Goal: Task Accomplishment & Management: Use online tool/utility

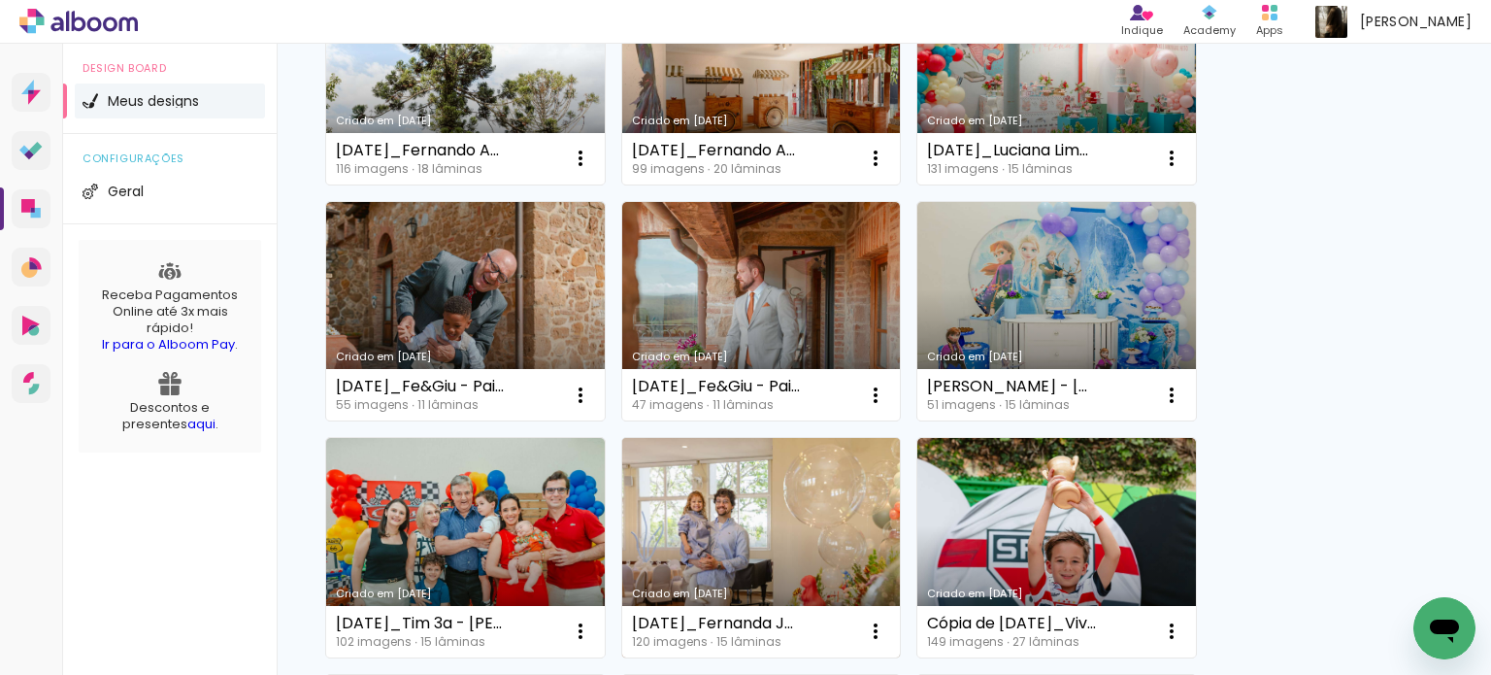
scroll to position [291, 0]
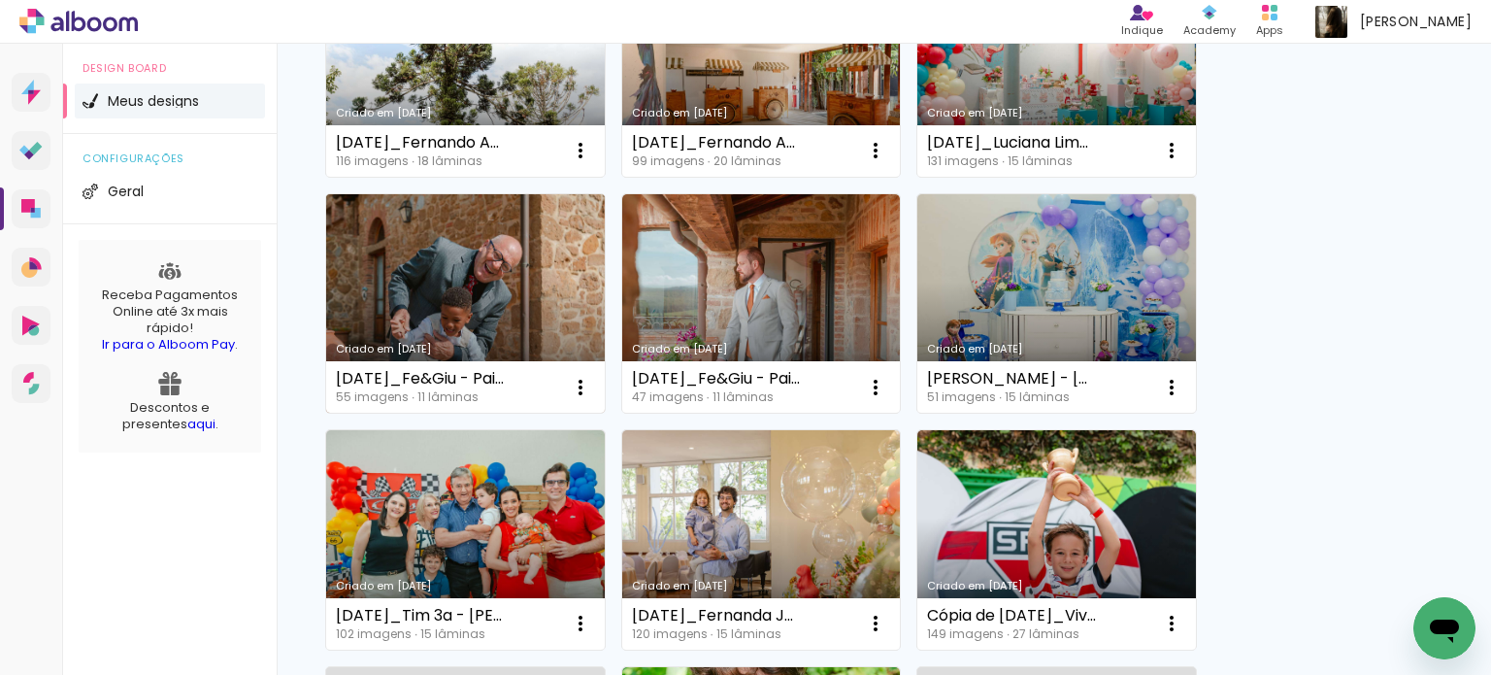
click at [483, 356] on link "Criado em [DATE]" at bounding box center [465, 303] width 279 height 219
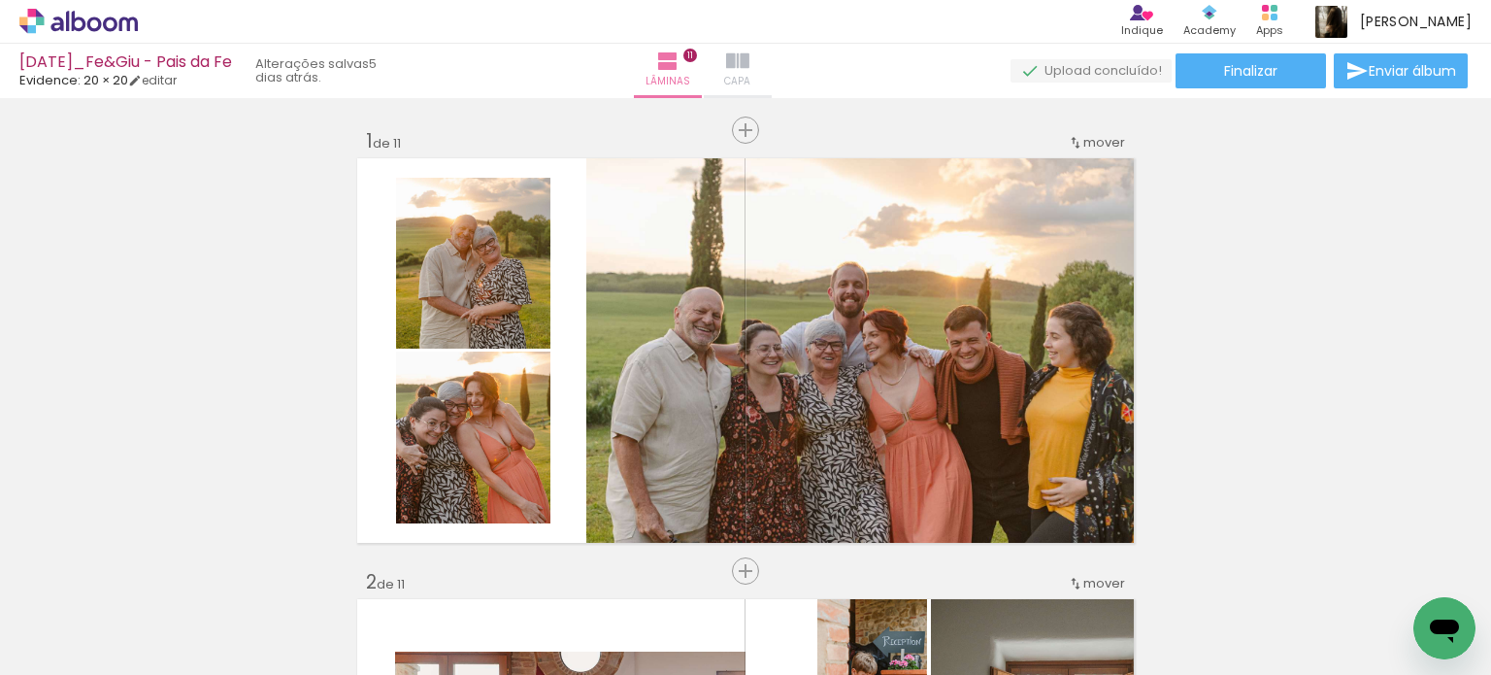
click at [772, 67] on paper-button "Capa" at bounding box center [738, 71] width 68 height 54
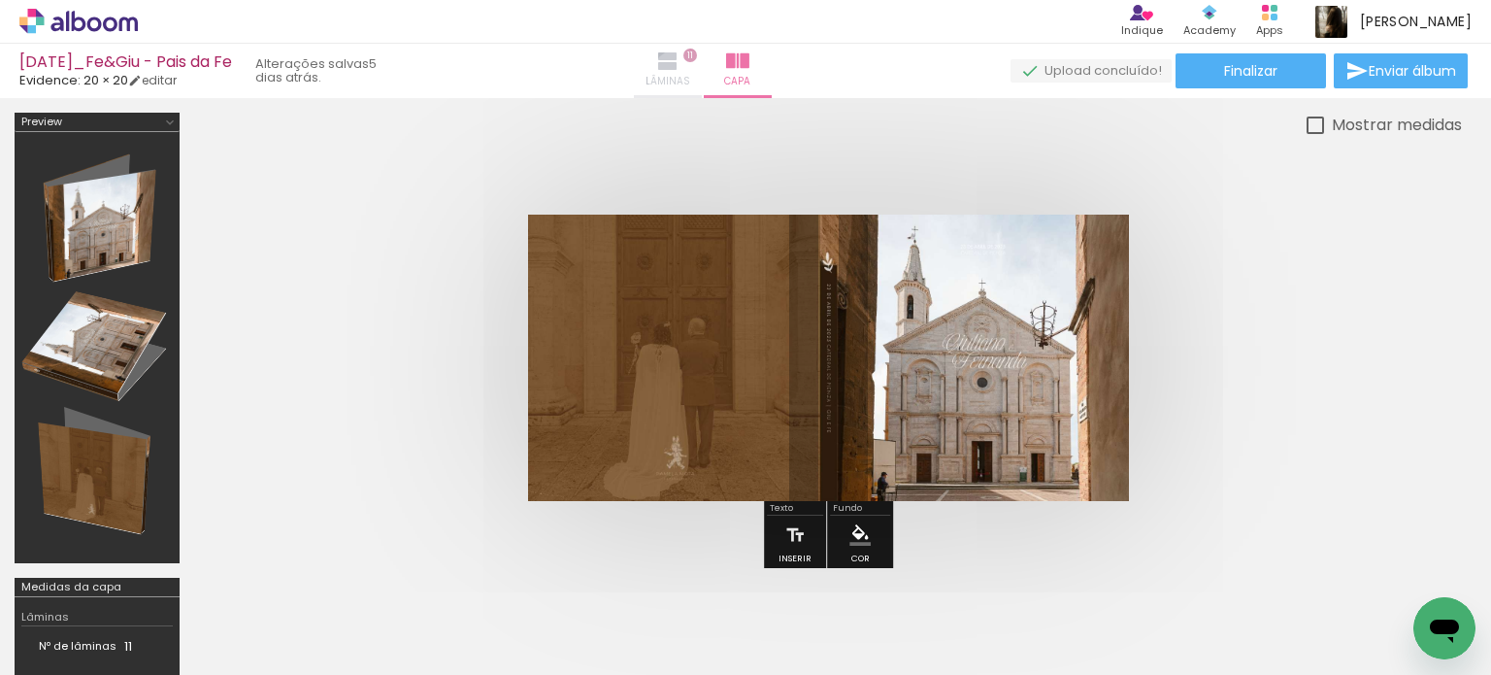
click at [690, 79] on span "Lâminas" at bounding box center [668, 81] width 45 height 17
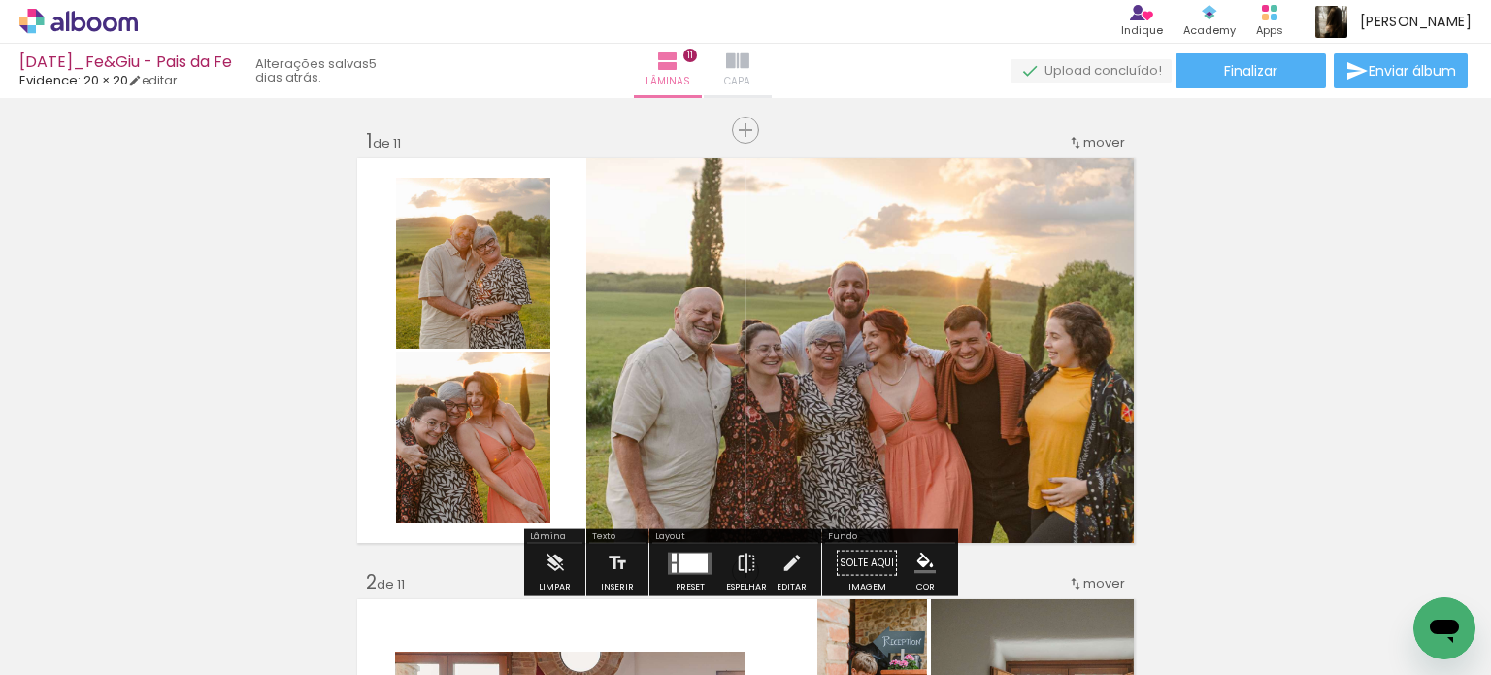
click at [750, 62] on iron-icon at bounding box center [737, 61] width 23 height 23
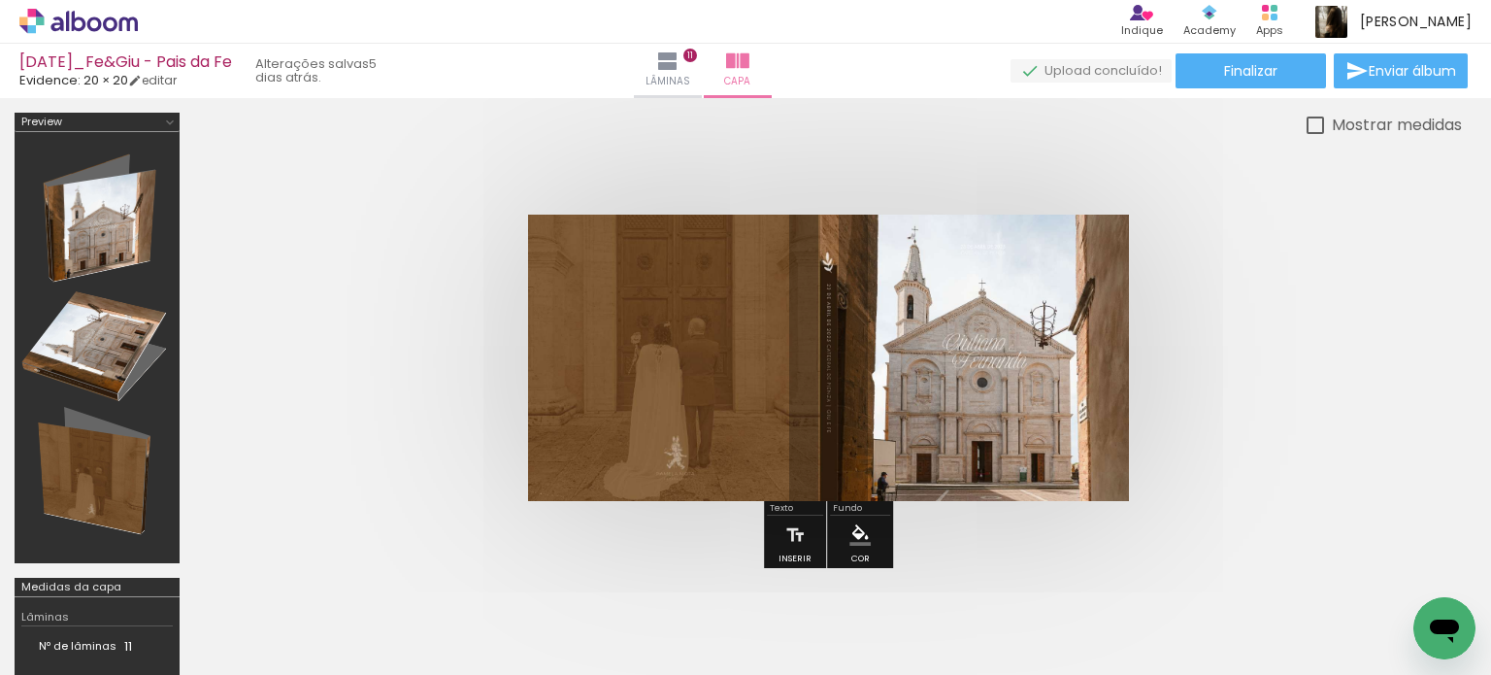
scroll to position [0, 4654]
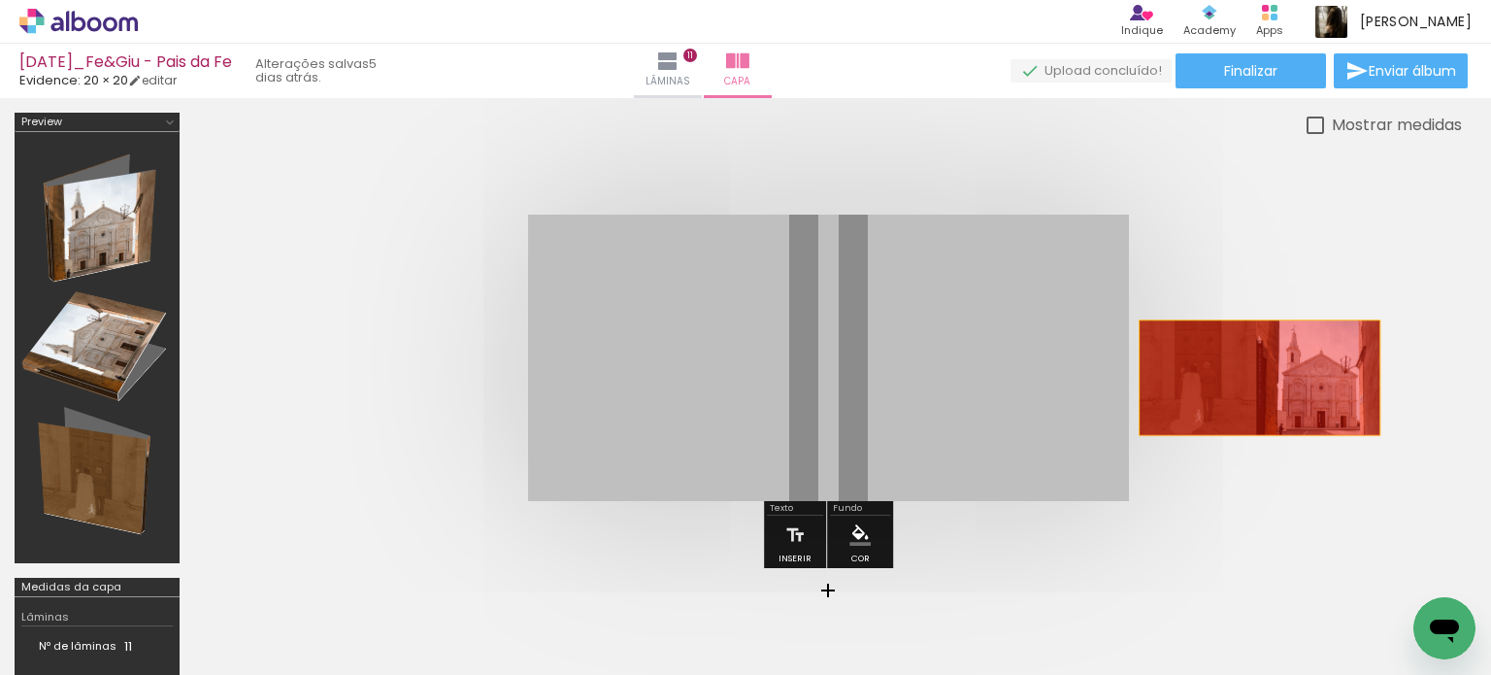
drag, startPoint x: 1022, startPoint y: 395, endPoint x: 1262, endPoint y: 376, distance: 240.6
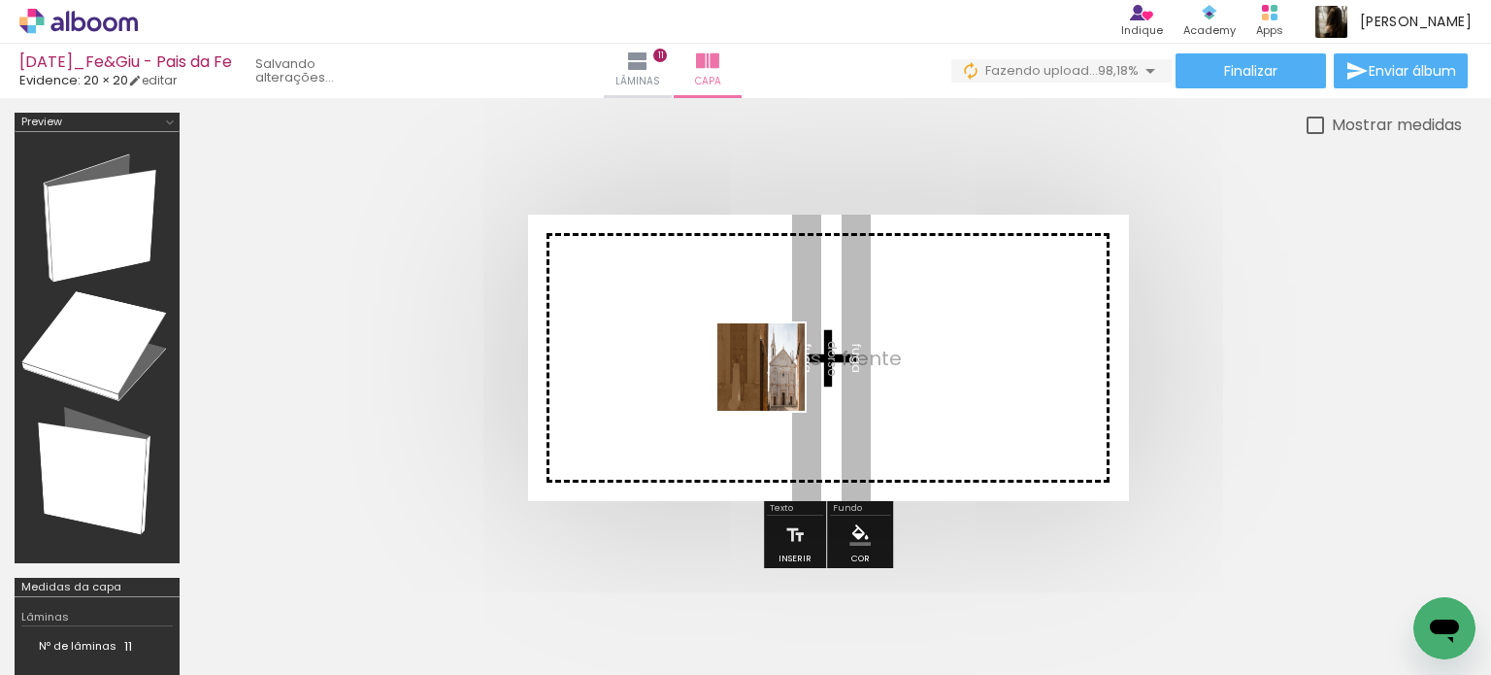
drag, startPoint x: 734, startPoint y: 495, endPoint x: 777, endPoint y: 375, distance: 127.7
click at [777, 375] on quentale-workspace at bounding box center [745, 337] width 1491 height 675
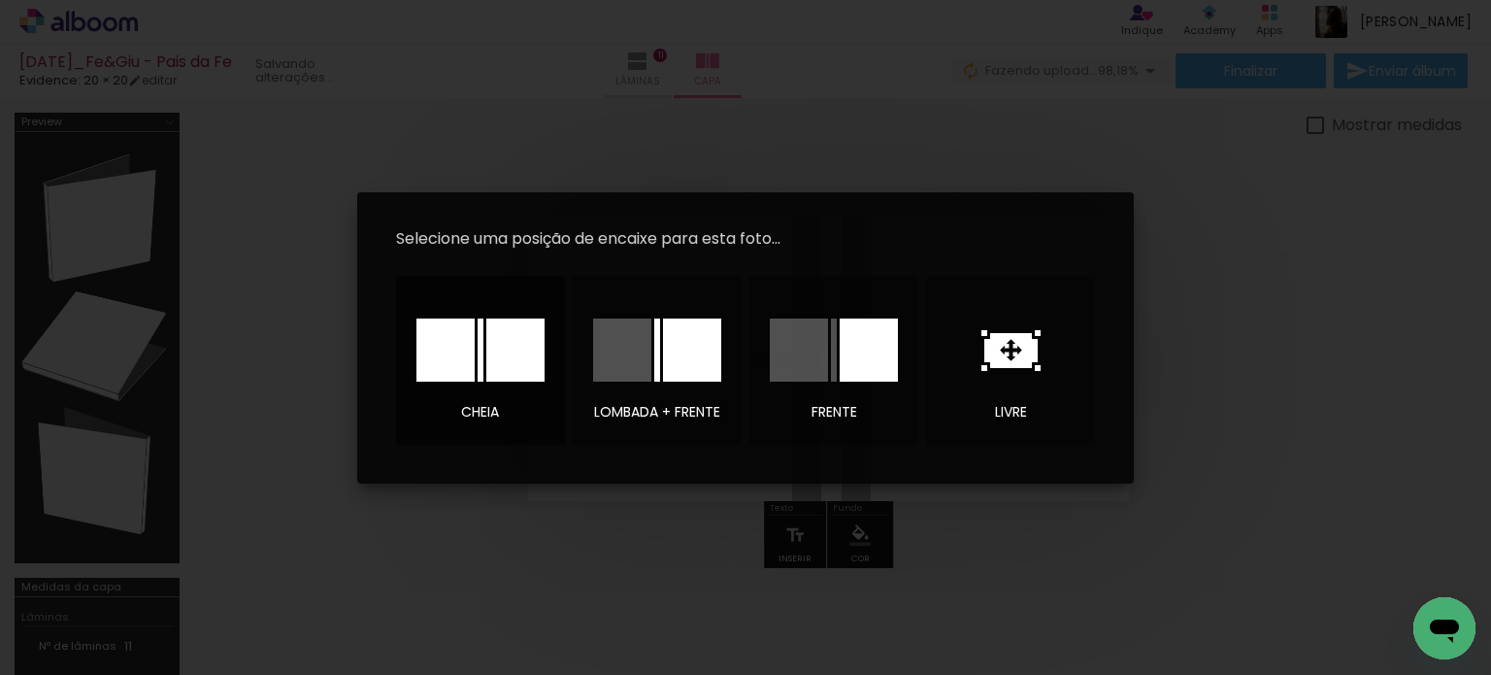
click at [273, 407] on div at bounding box center [169, 493] width 208 height 172
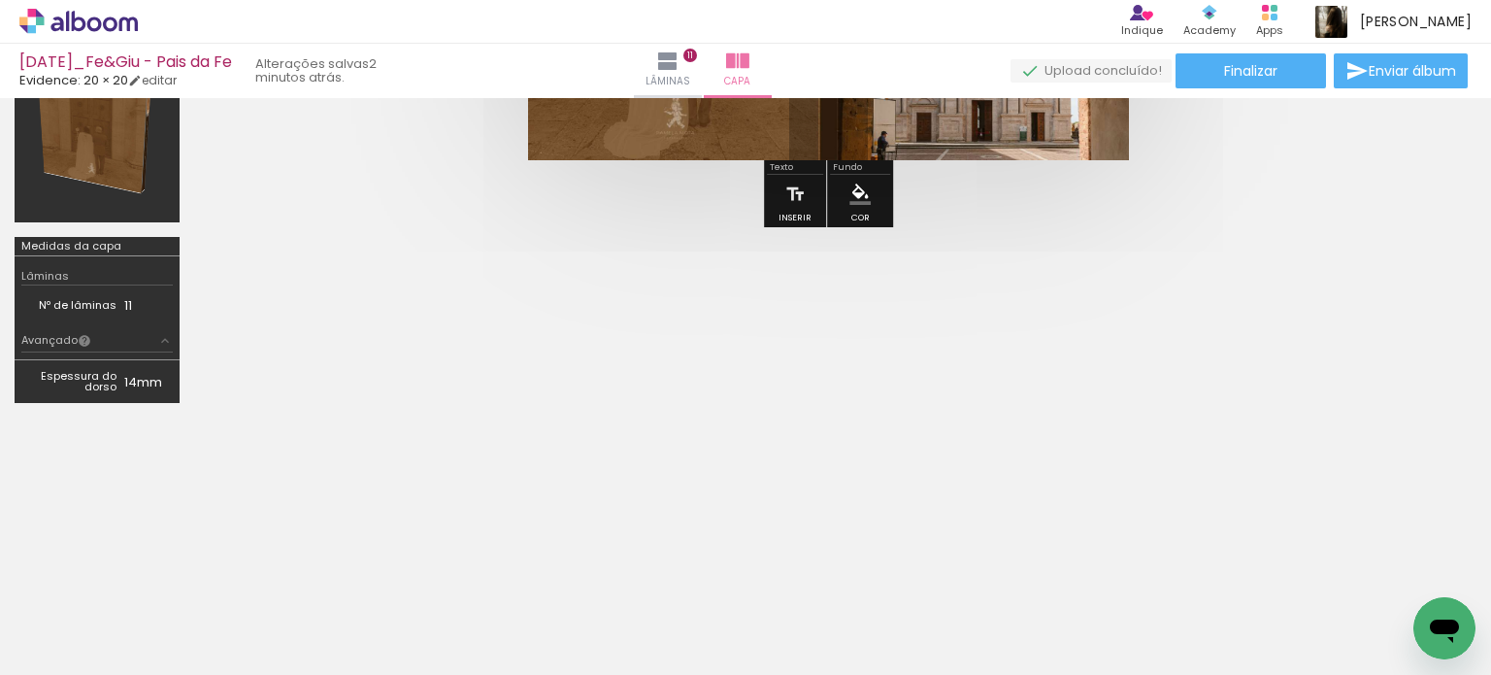
scroll to position [350, 0]
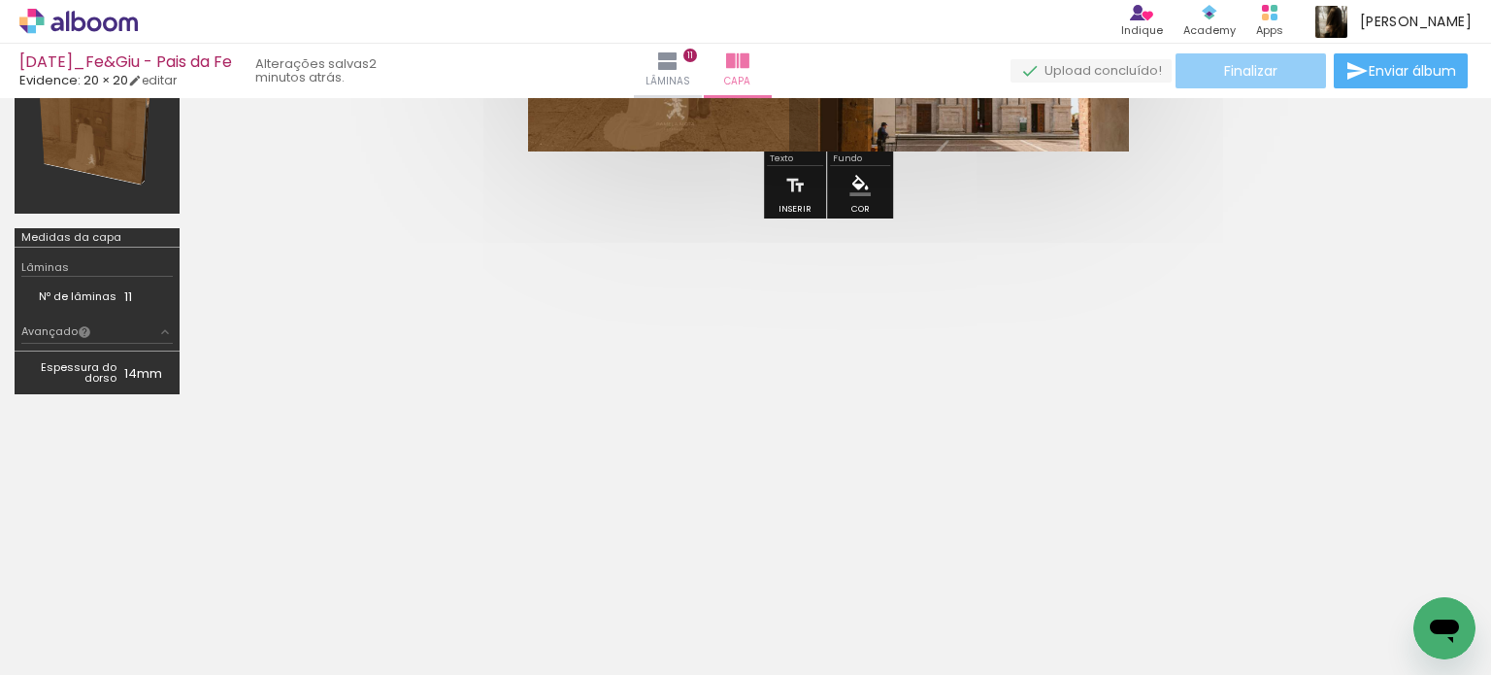
click at [1254, 70] on span "Finalizar" at bounding box center [1250, 71] width 53 height 14
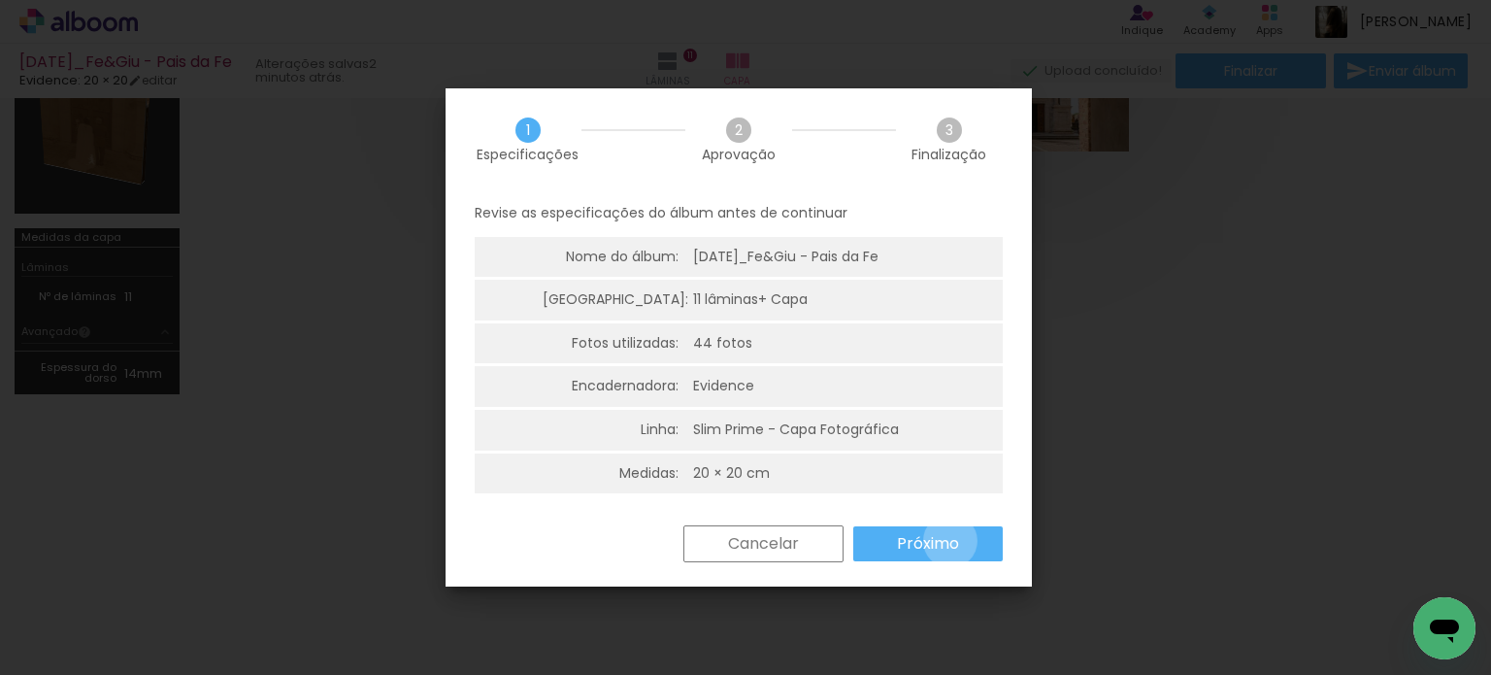
click at [0, 0] on slot "Próximo" at bounding box center [0, 0] width 0 height 0
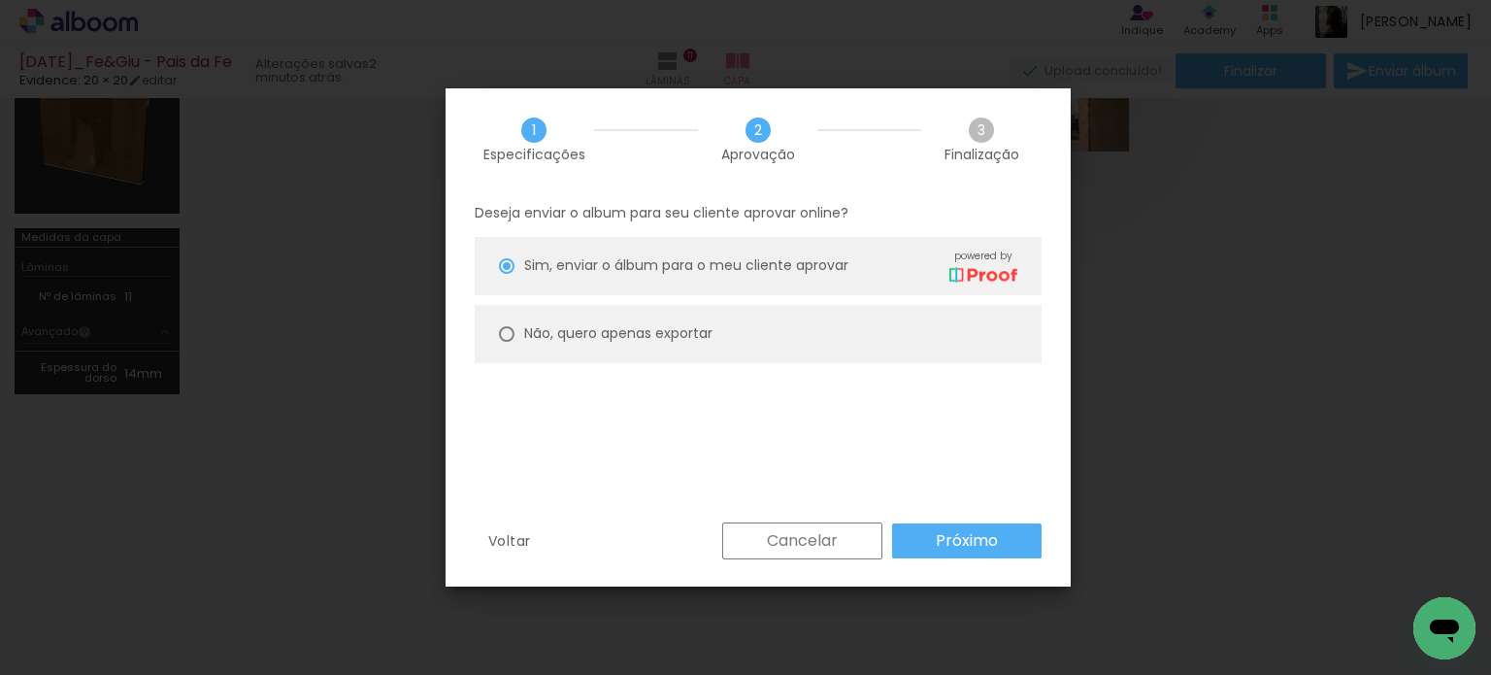
click at [637, 344] on paper-radio-button "Não, quero apenas exportar" at bounding box center [758, 334] width 567 height 58
type paper-radio-button "on"
click at [0, 0] on slot "Próximo" at bounding box center [0, 0] width 0 height 0
type input "Alta, 300 DPI"
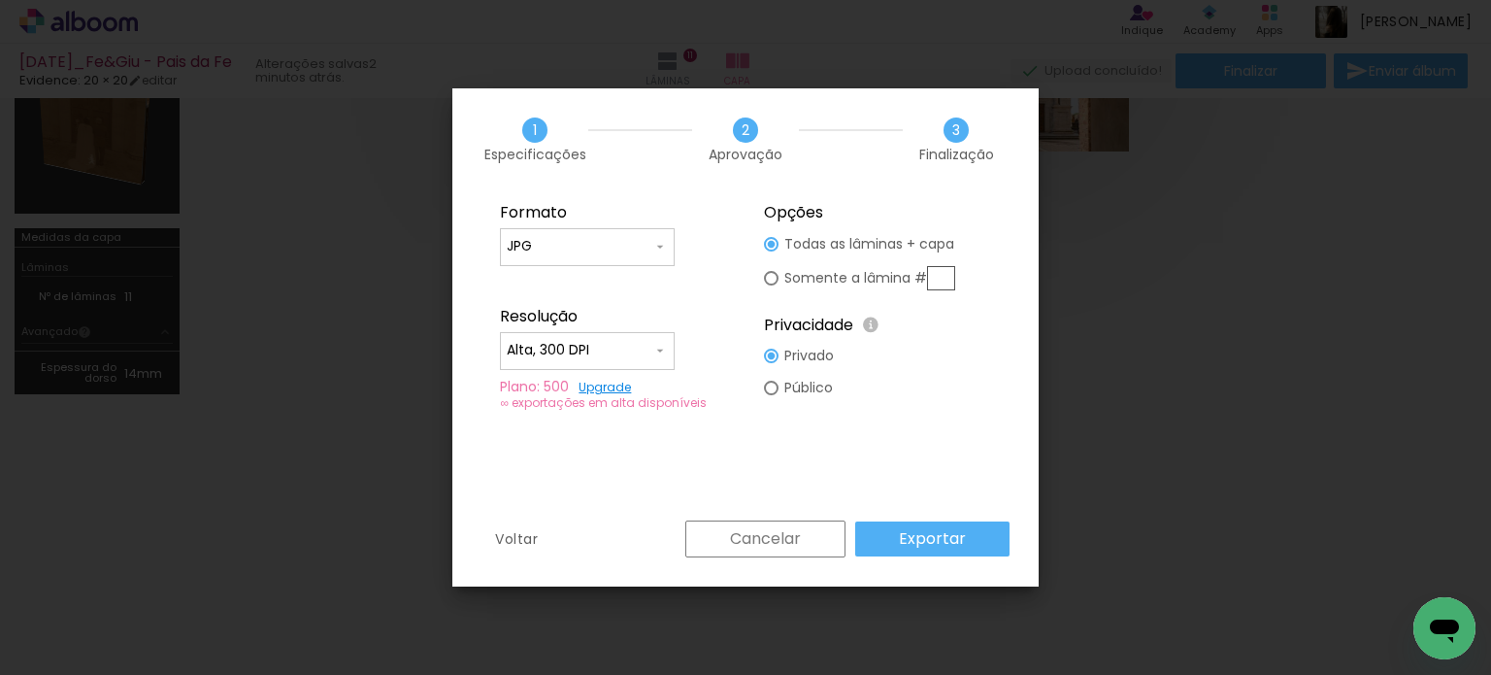
click at [0, 0] on slot "Exportar" at bounding box center [0, 0] width 0 height 0
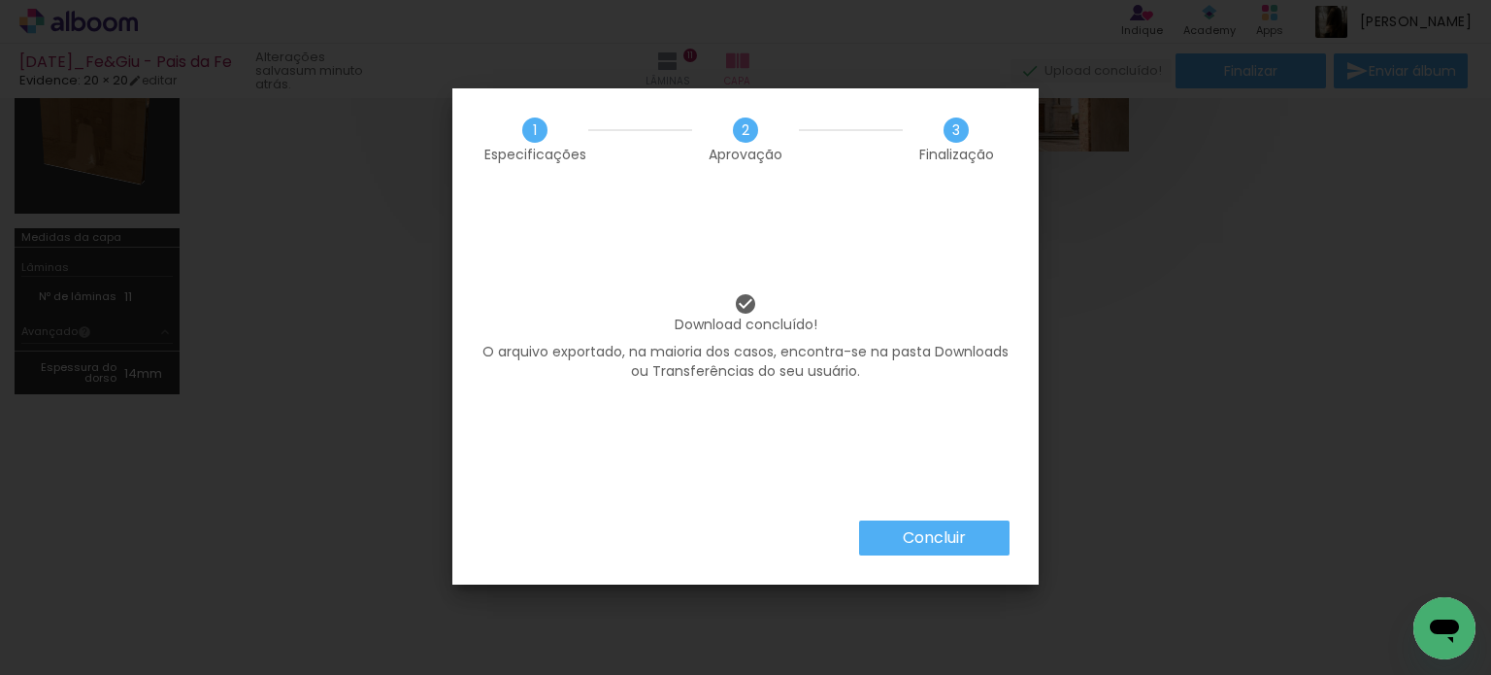
scroll to position [0, 4654]
click at [0, 0] on slot "Concluir" at bounding box center [0, 0] width 0 height 0
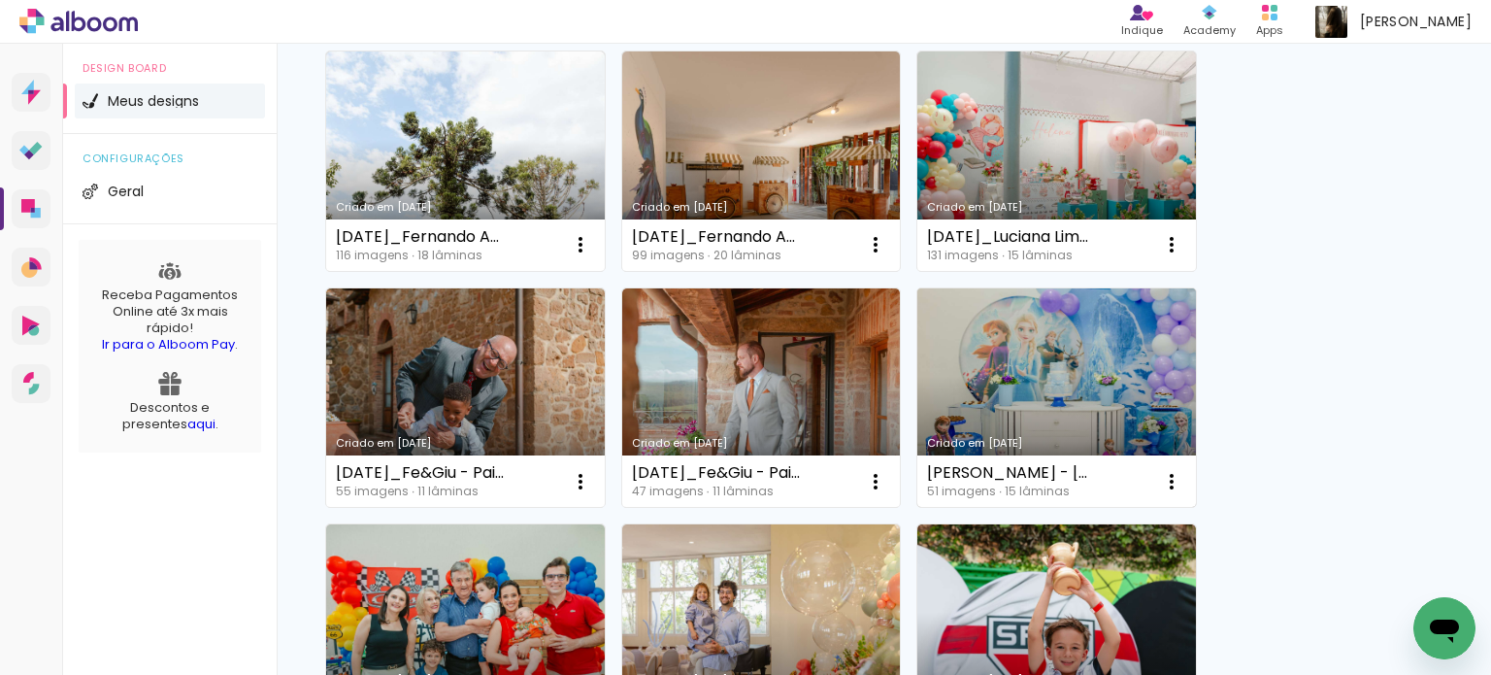
scroll to position [291, 0]
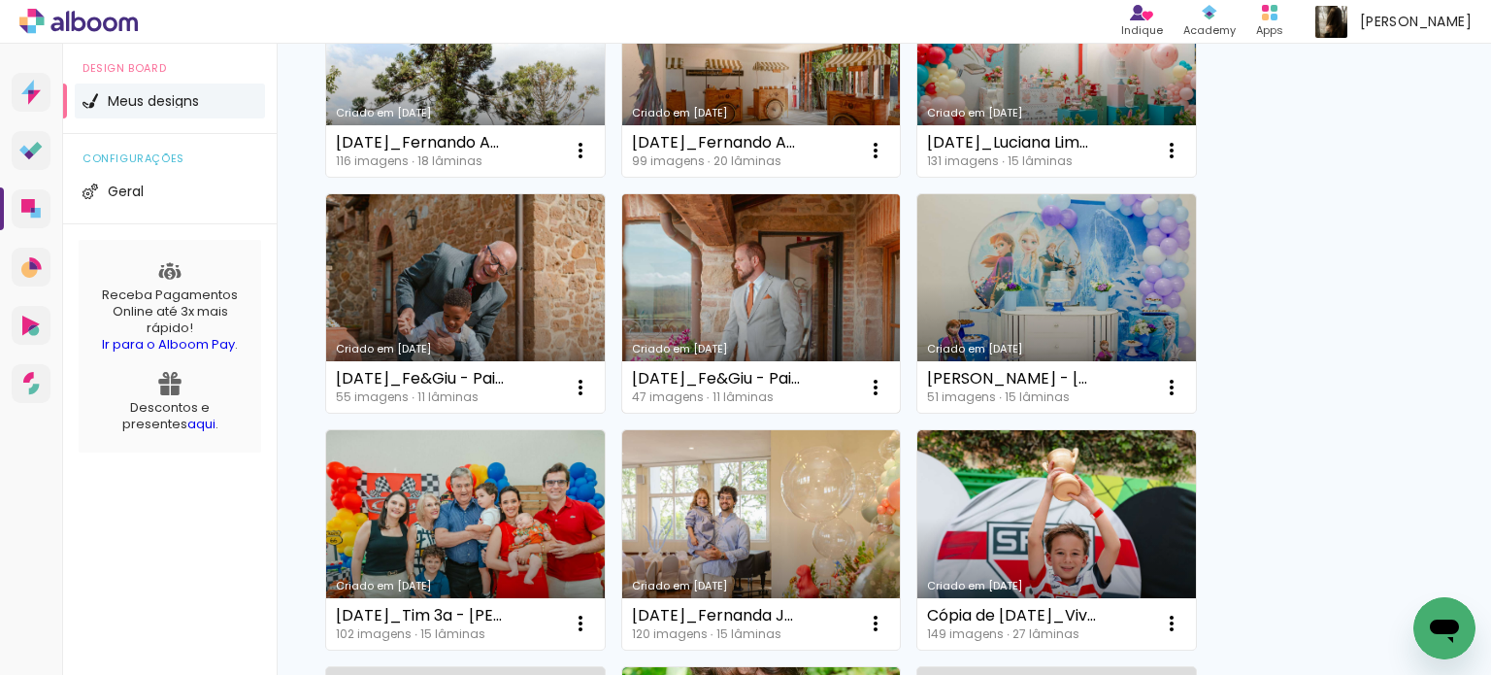
click at [804, 300] on link "Criado em [DATE]" at bounding box center [761, 303] width 279 height 219
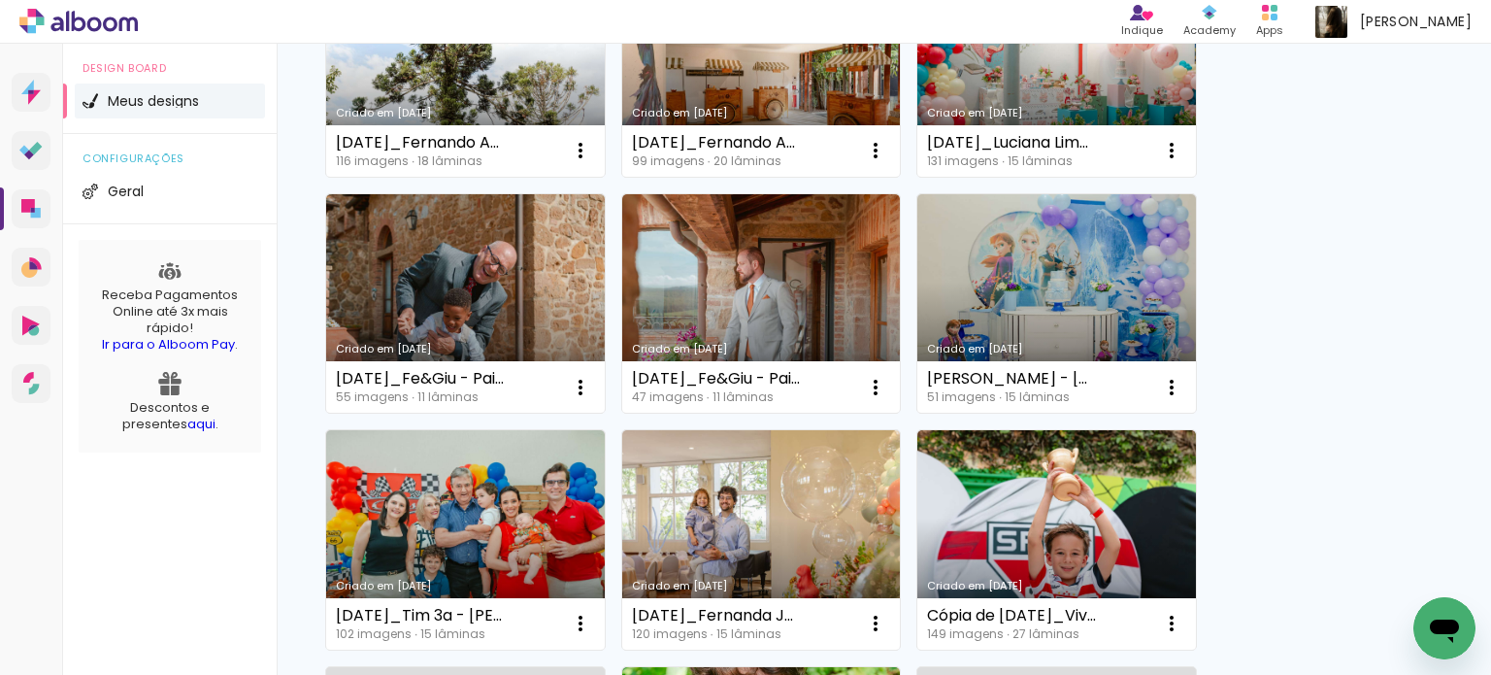
click at [0, 0] on div at bounding box center [0, 0] width 0 height 0
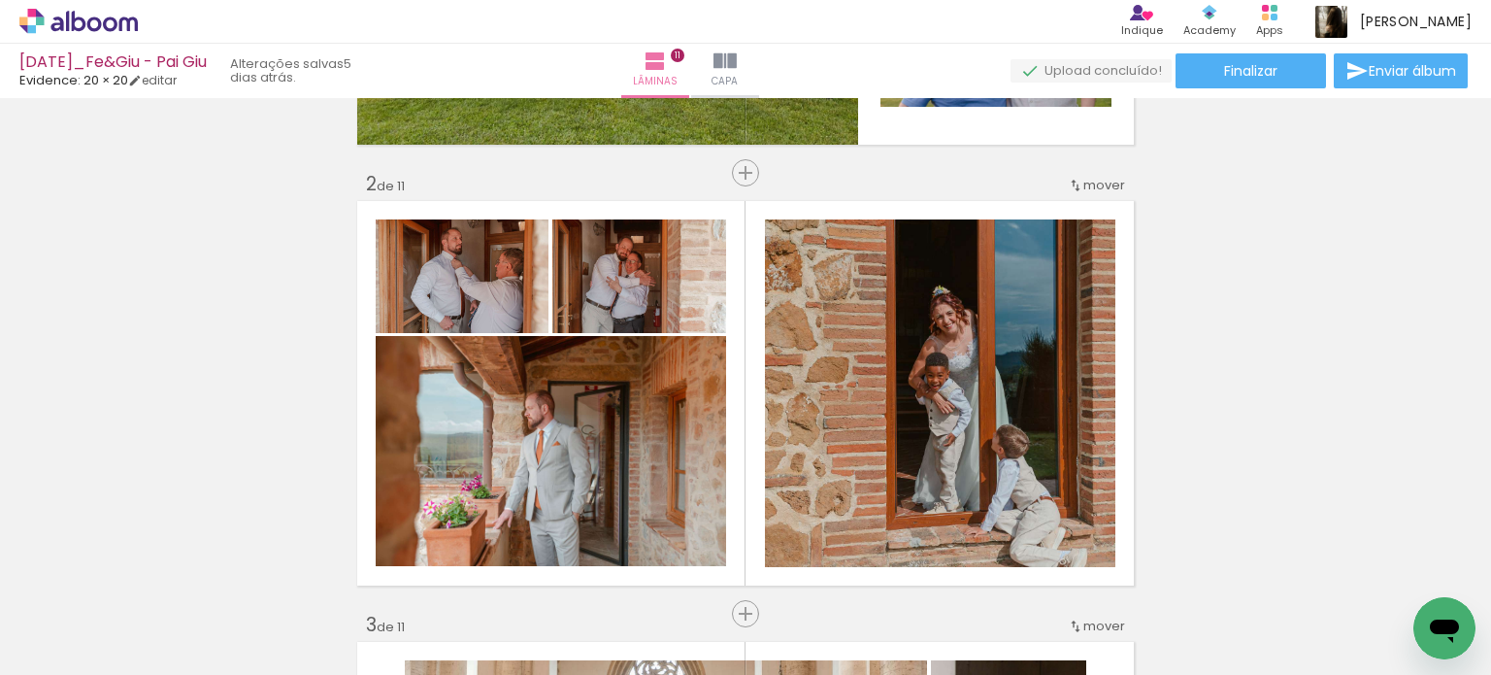
scroll to position [485, 0]
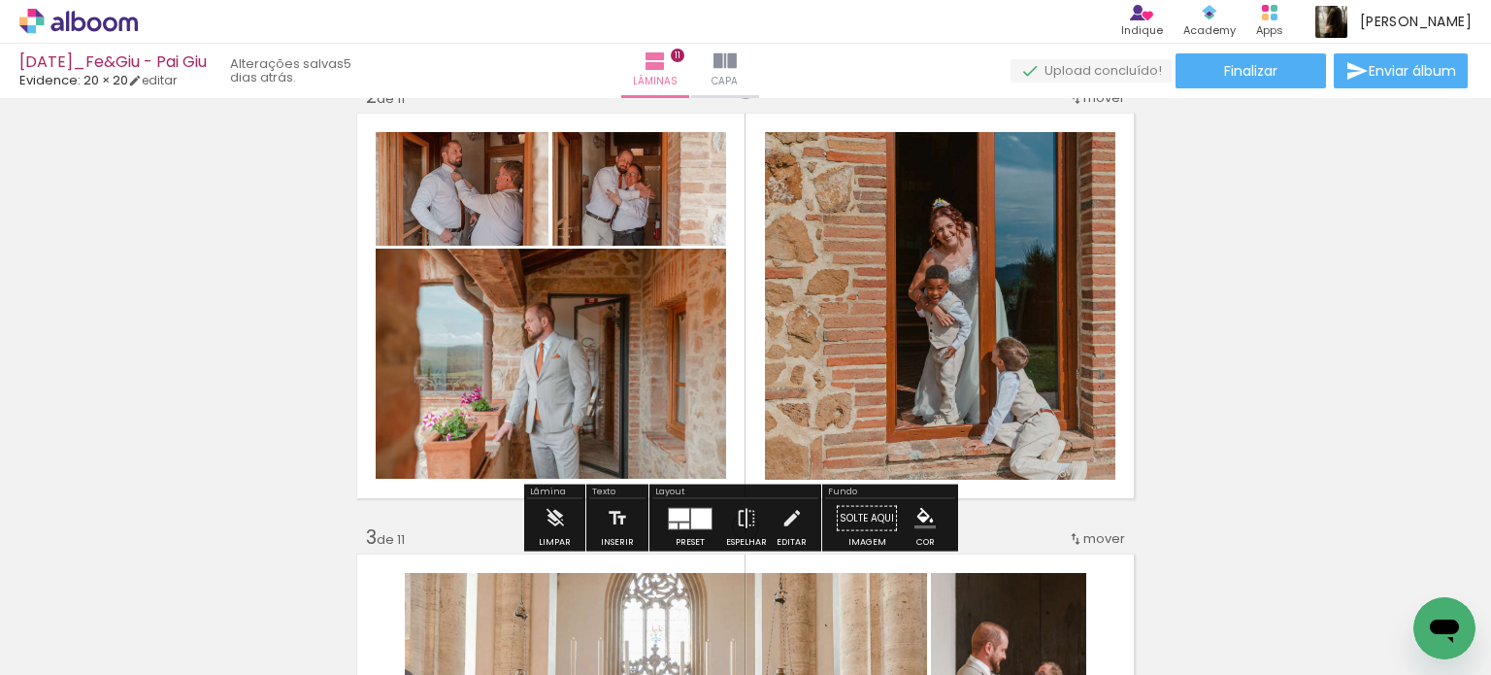
click at [697, 512] on div at bounding box center [701, 518] width 20 height 20
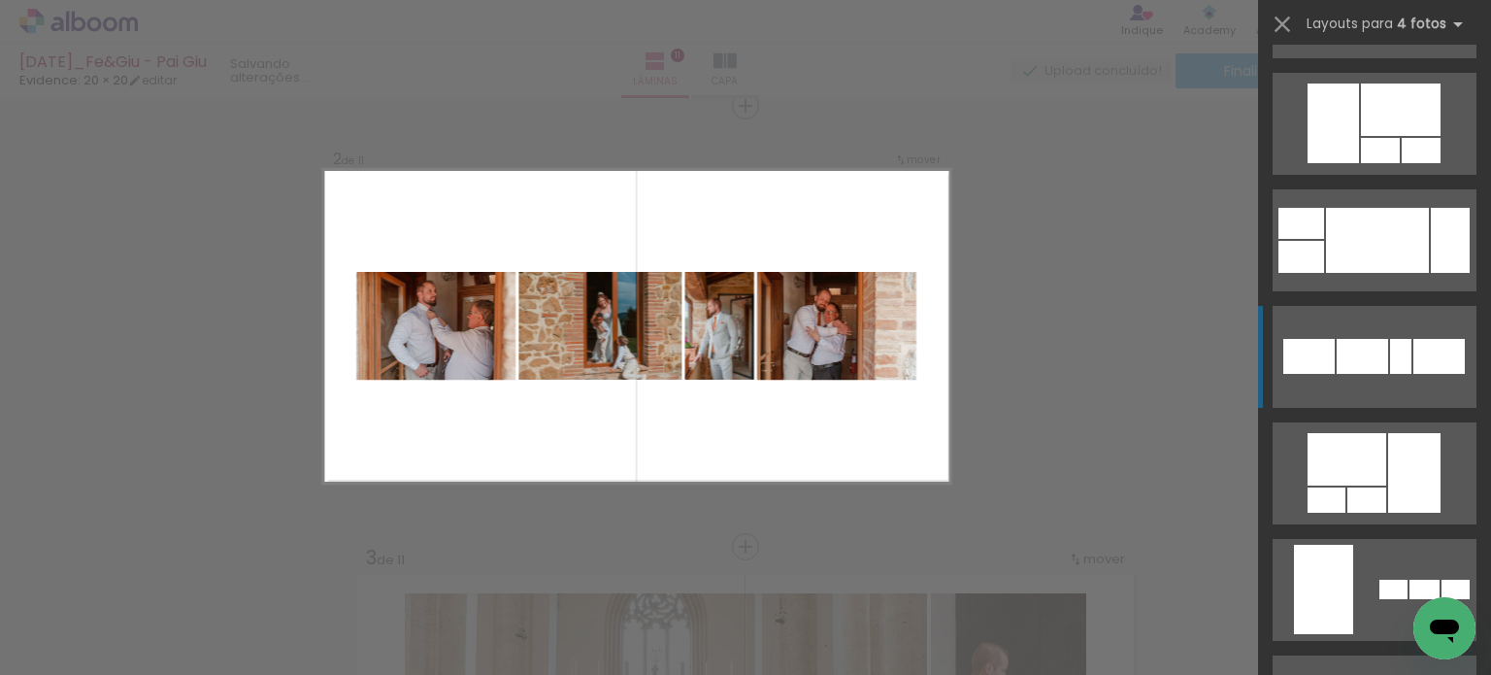
scroll to position [13263, 0]
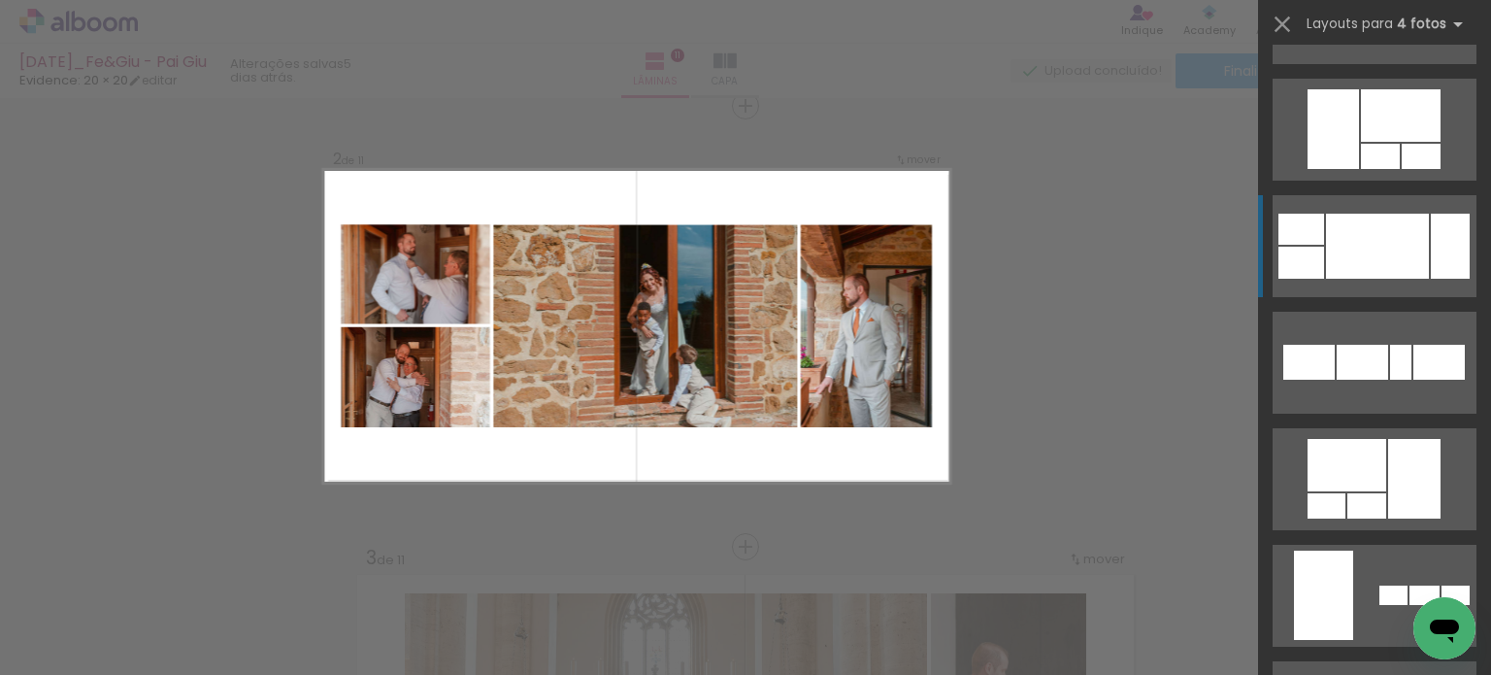
click at [1431, 251] on div at bounding box center [1450, 246] width 39 height 65
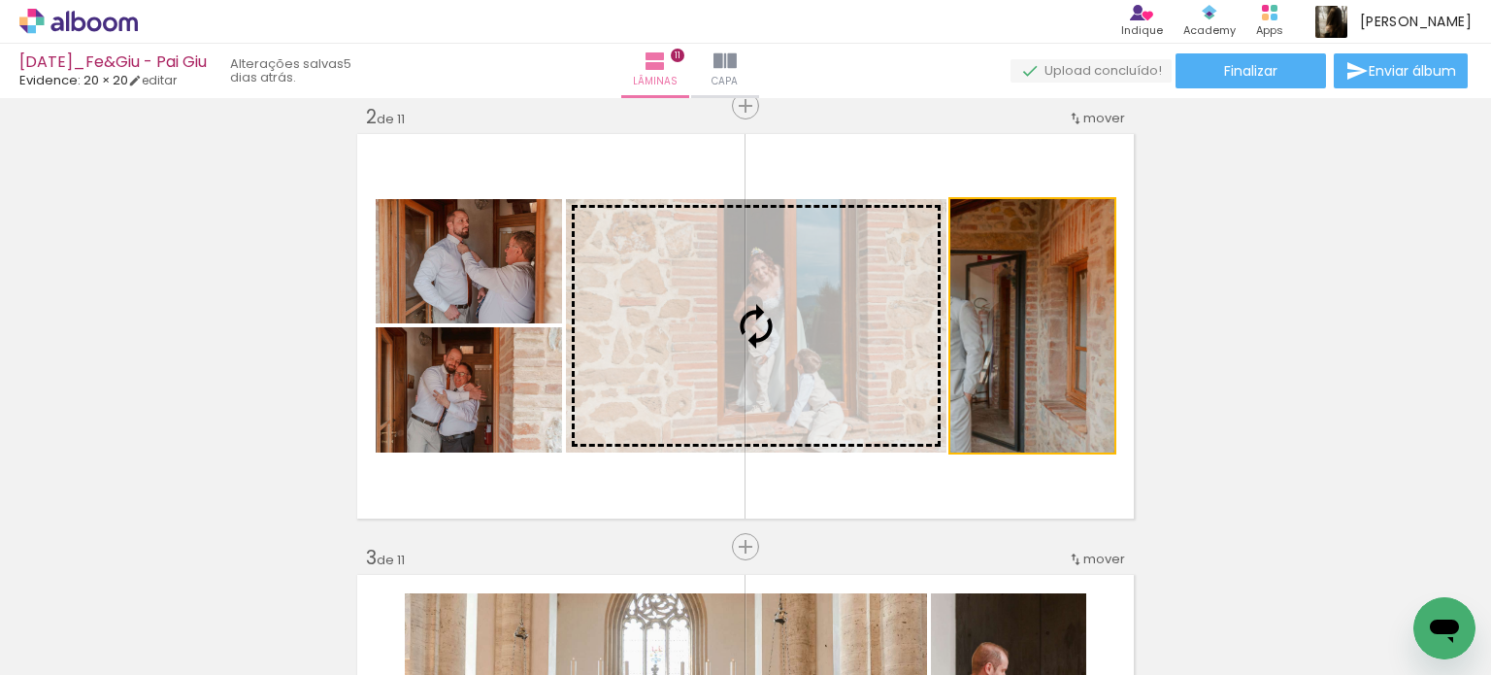
drag, startPoint x: 1027, startPoint y: 337, endPoint x: 808, endPoint y: 329, distance: 219.6
click at [0, 0] on slot at bounding box center [0, 0] width 0 height 0
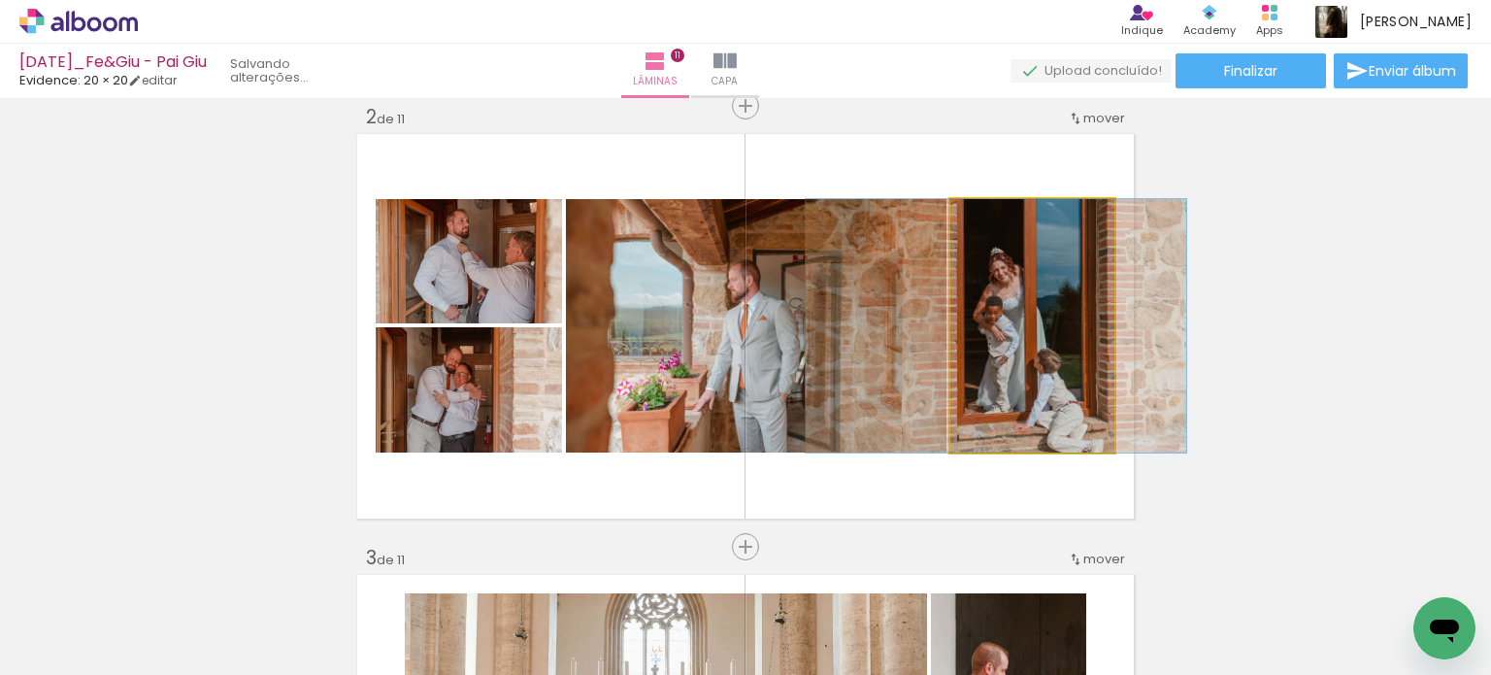
drag, startPoint x: 1056, startPoint y: 359, endPoint x: 1020, endPoint y: 364, distance: 36.3
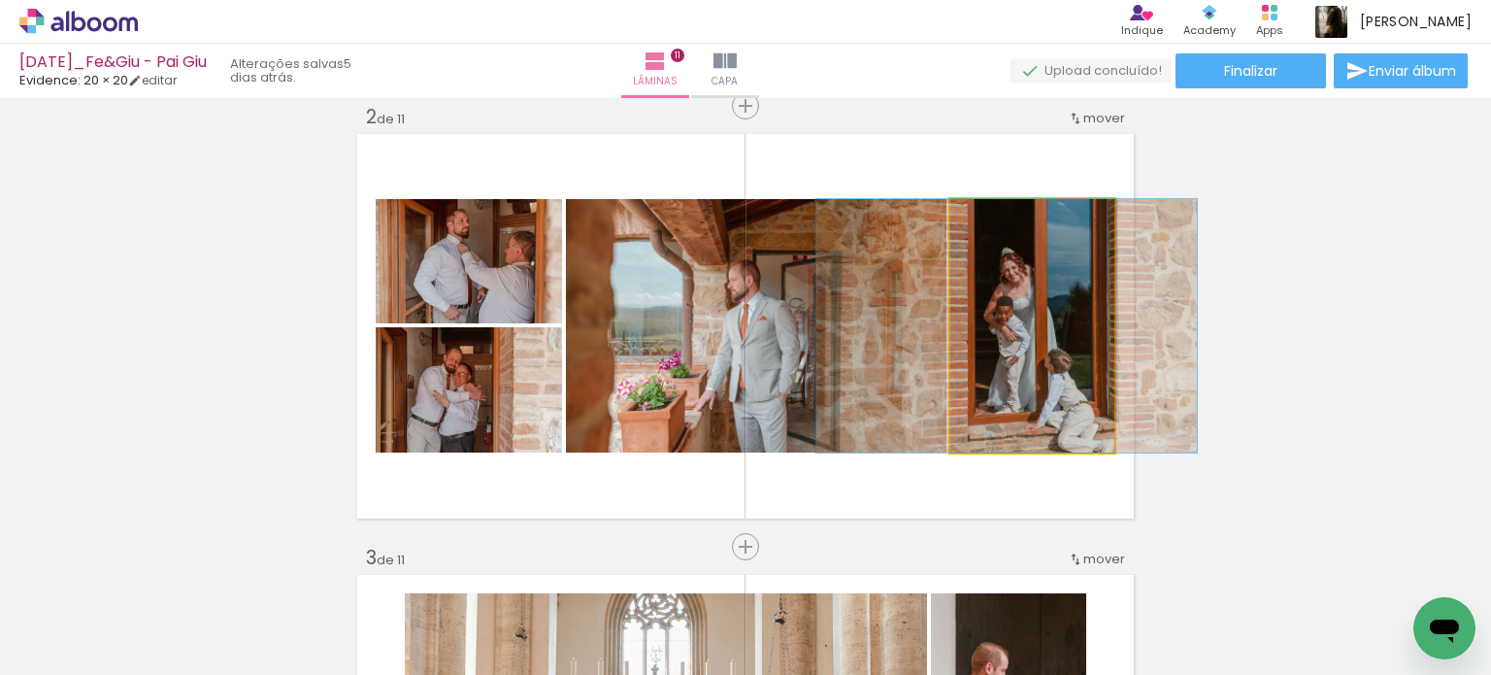
drag, startPoint x: 1037, startPoint y: 401, endPoint x: 1048, endPoint y: 403, distance: 10.9
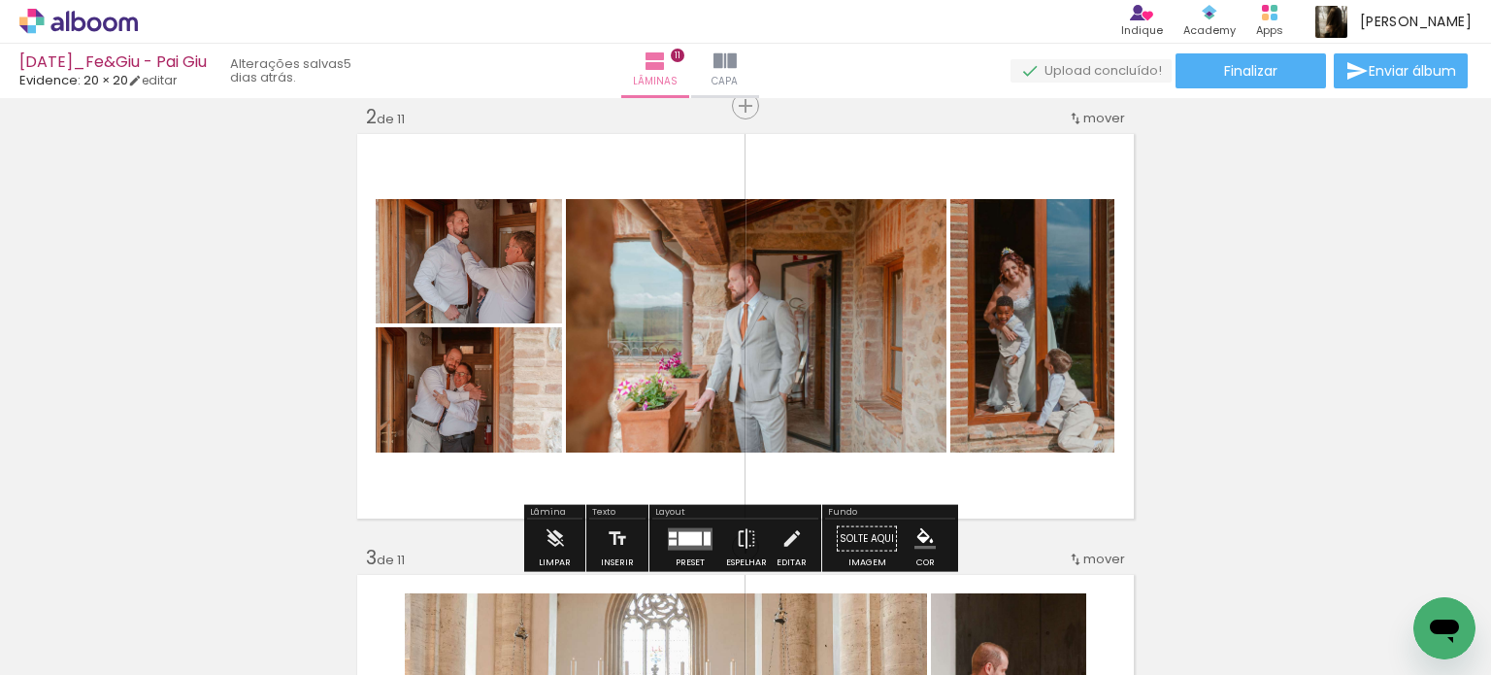
scroll to position [13263, 0]
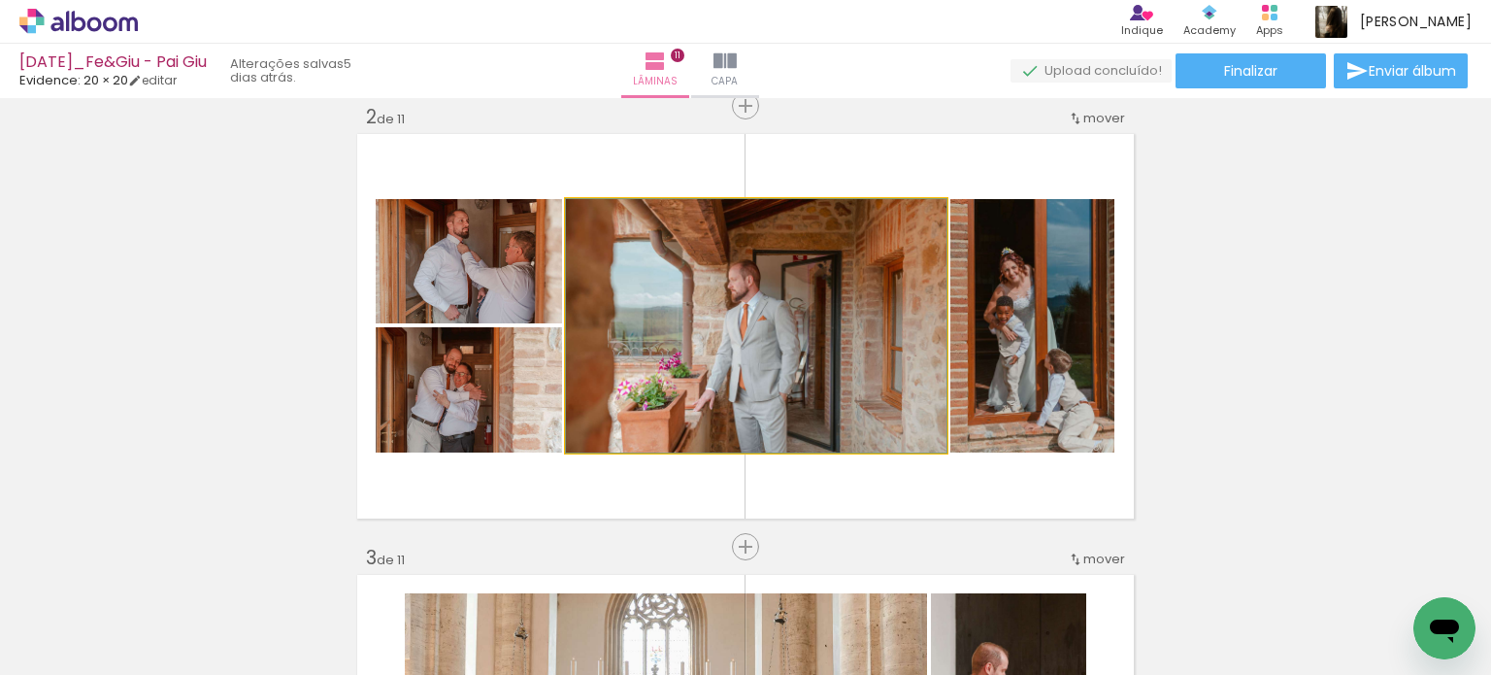
click at [820, 364] on quentale-photo at bounding box center [756, 325] width 381 height 253
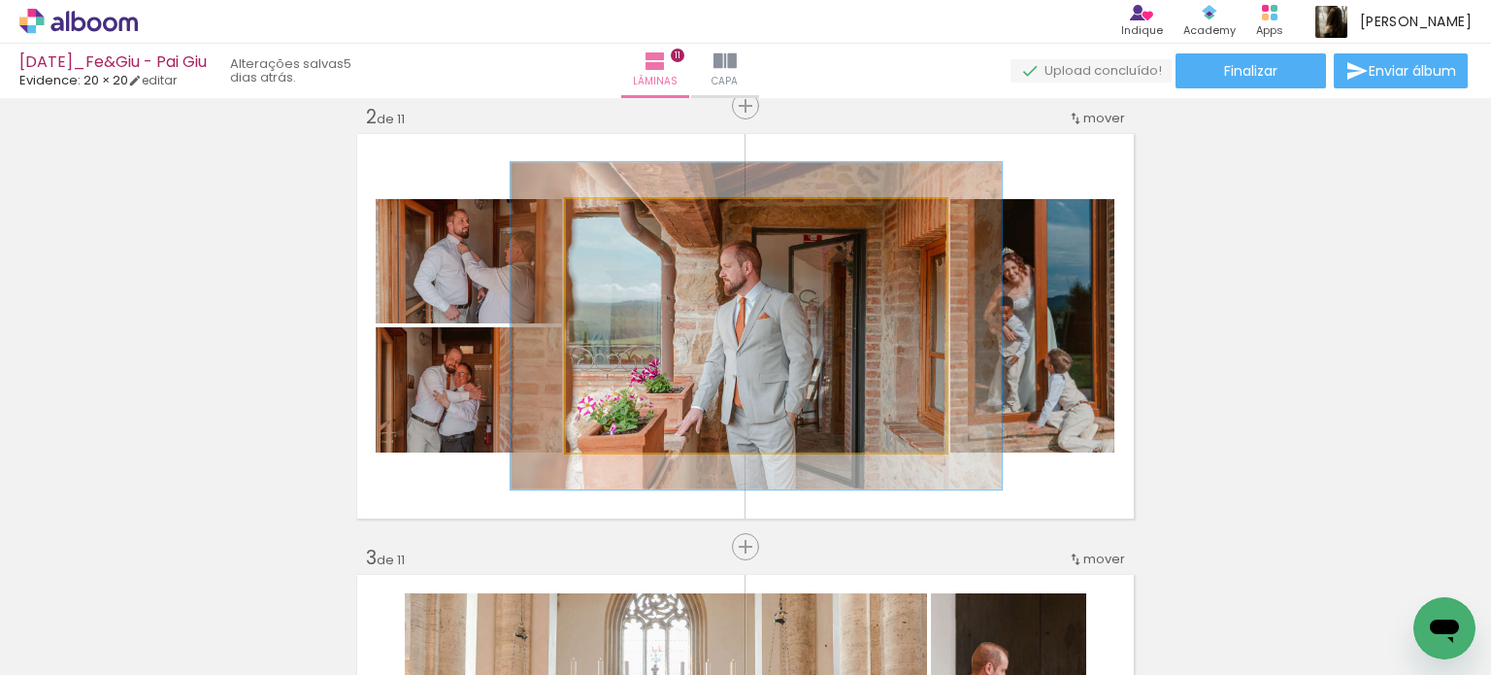
drag, startPoint x: 606, startPoint y: 215, endPoint x: 621, endPoint y: 219, distance: 16.3
click at [622, 219] on div at bounding box center [630, 219] width 17 height 17
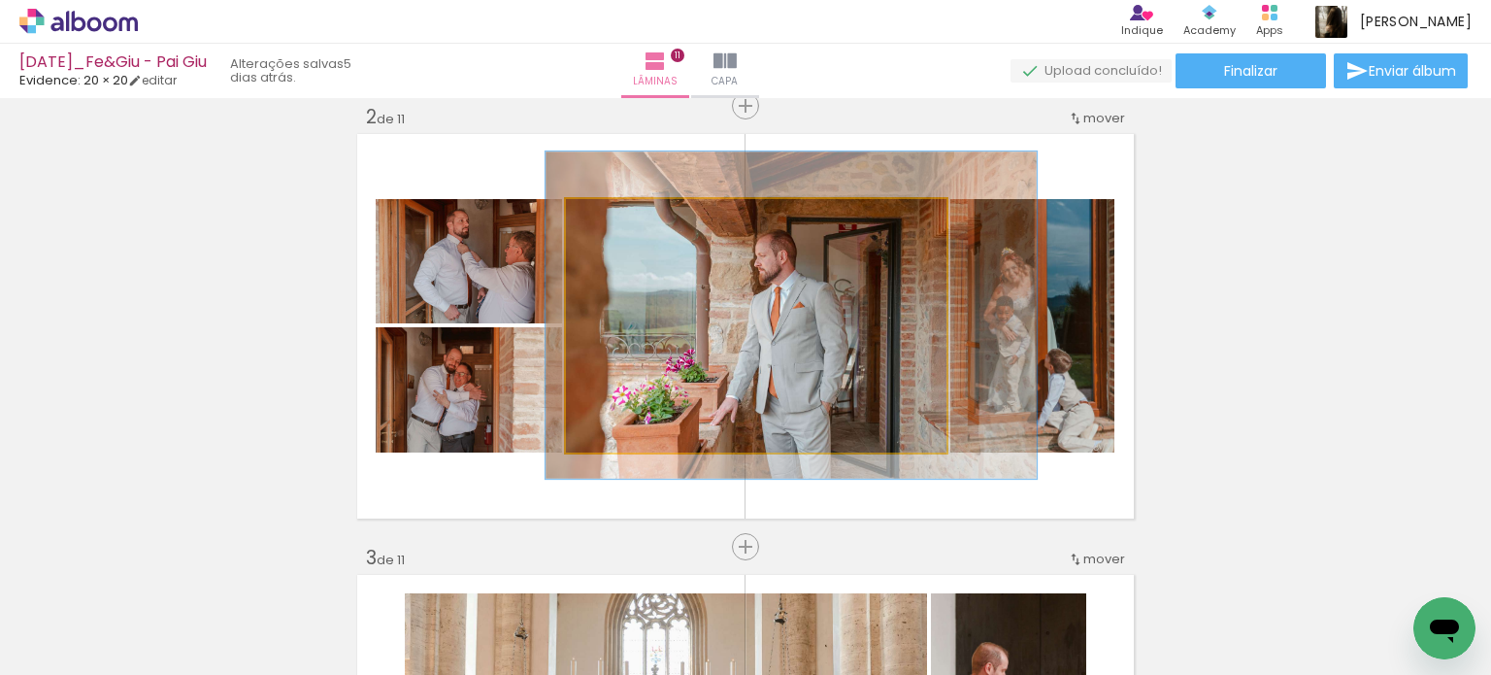
drag, startPoint x: 738, startPoint y: 320, endPoint x: 773, endPoint y: 310, distance: 36.5
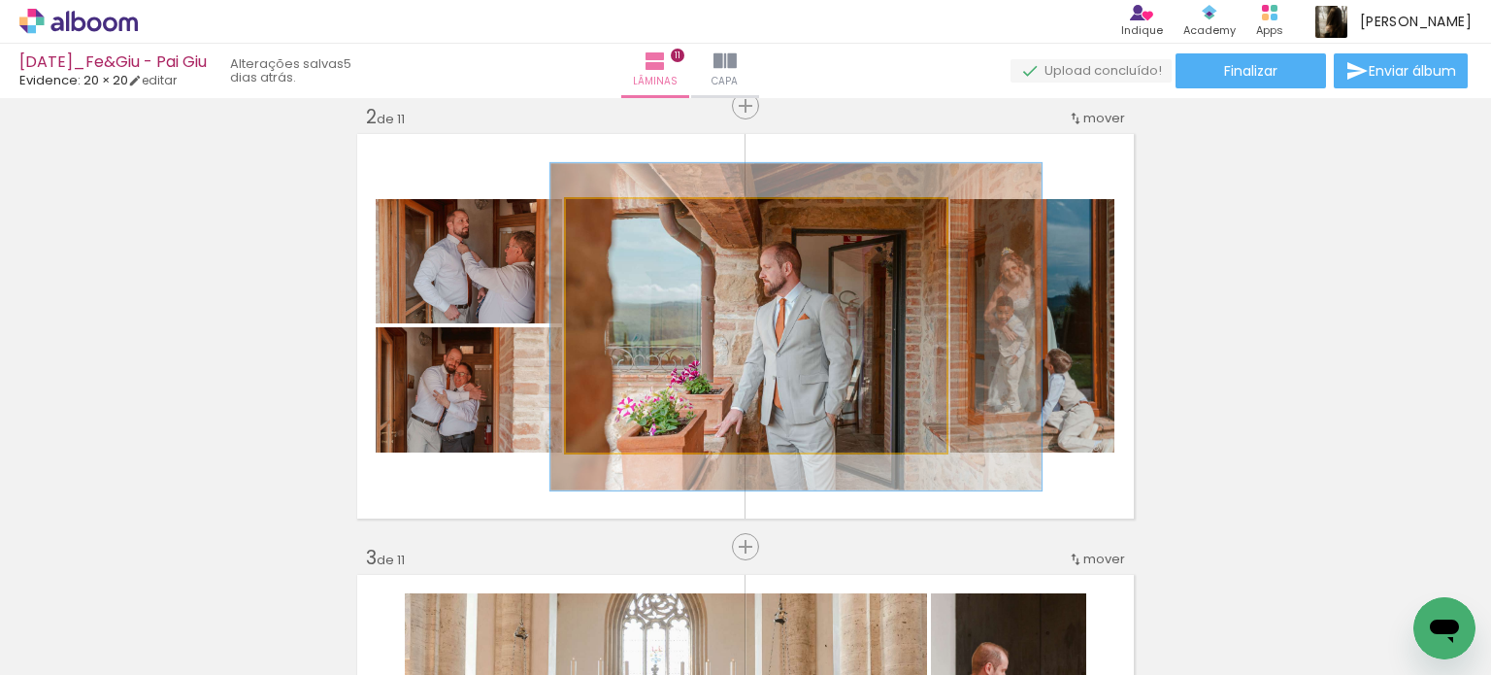
drag, startPoint x: 761, startPoint y: 291, endPoint x: 766, endPoint y: 301, distance: 10.9
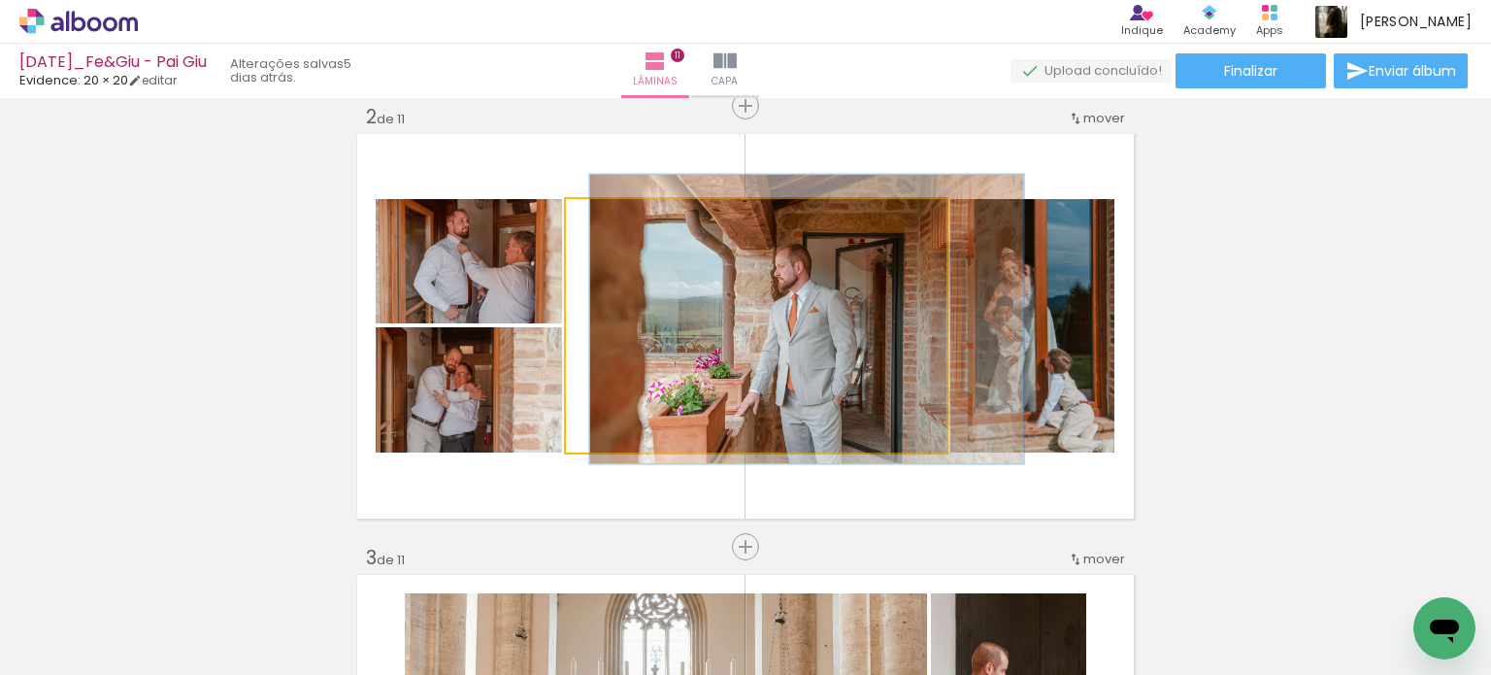
drag, startPoint x: 628, startPoint y: 221, endPoint x: 619, endPoint y: 226, distance: 10.0
type paper-slider "115"
click at [619, 226] on div at bounding box center [622, 219] width 17 height 17
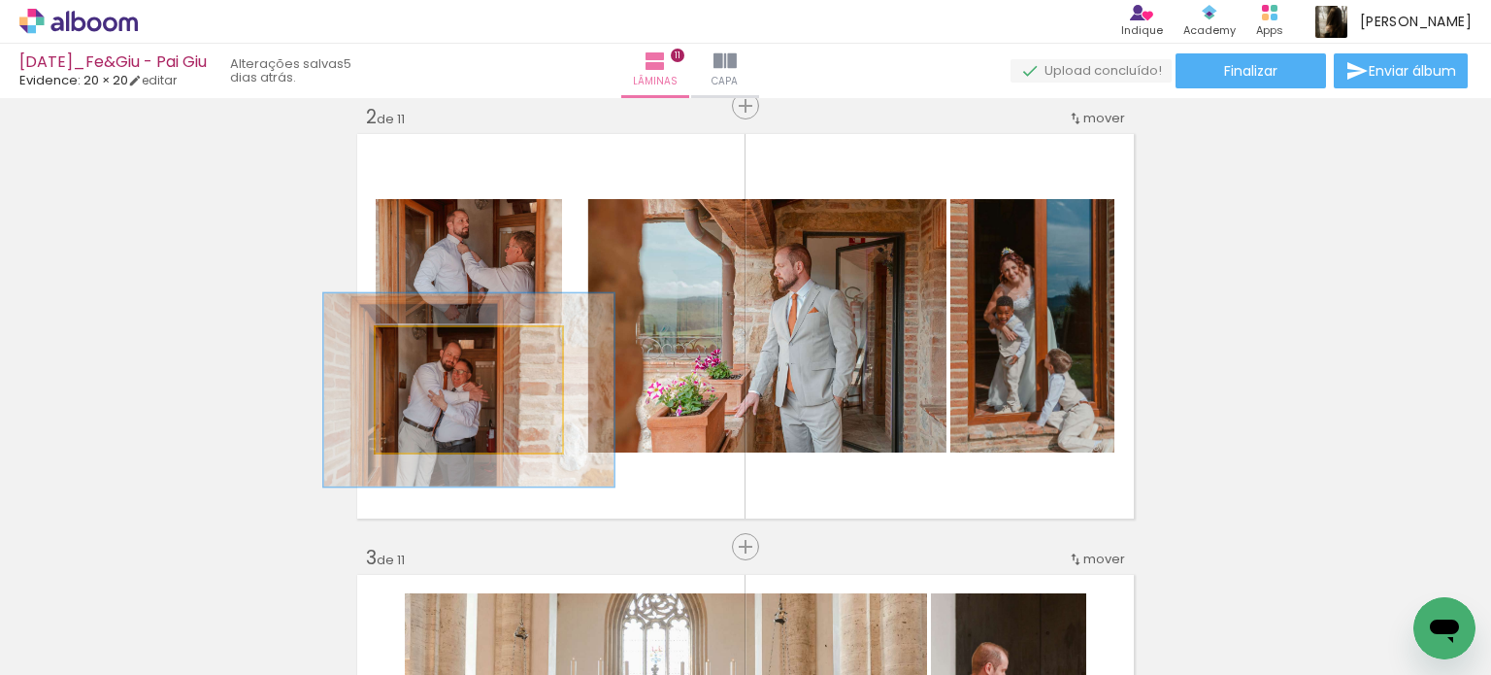
drag, startPoint x: 444, startPoint y: 353, endPoint x: 458, endPoint y: 356, distance: 14.9
type paper-slider "154"
click at [458, 356] on div at bounding box center [462, 347] width 31 height 31
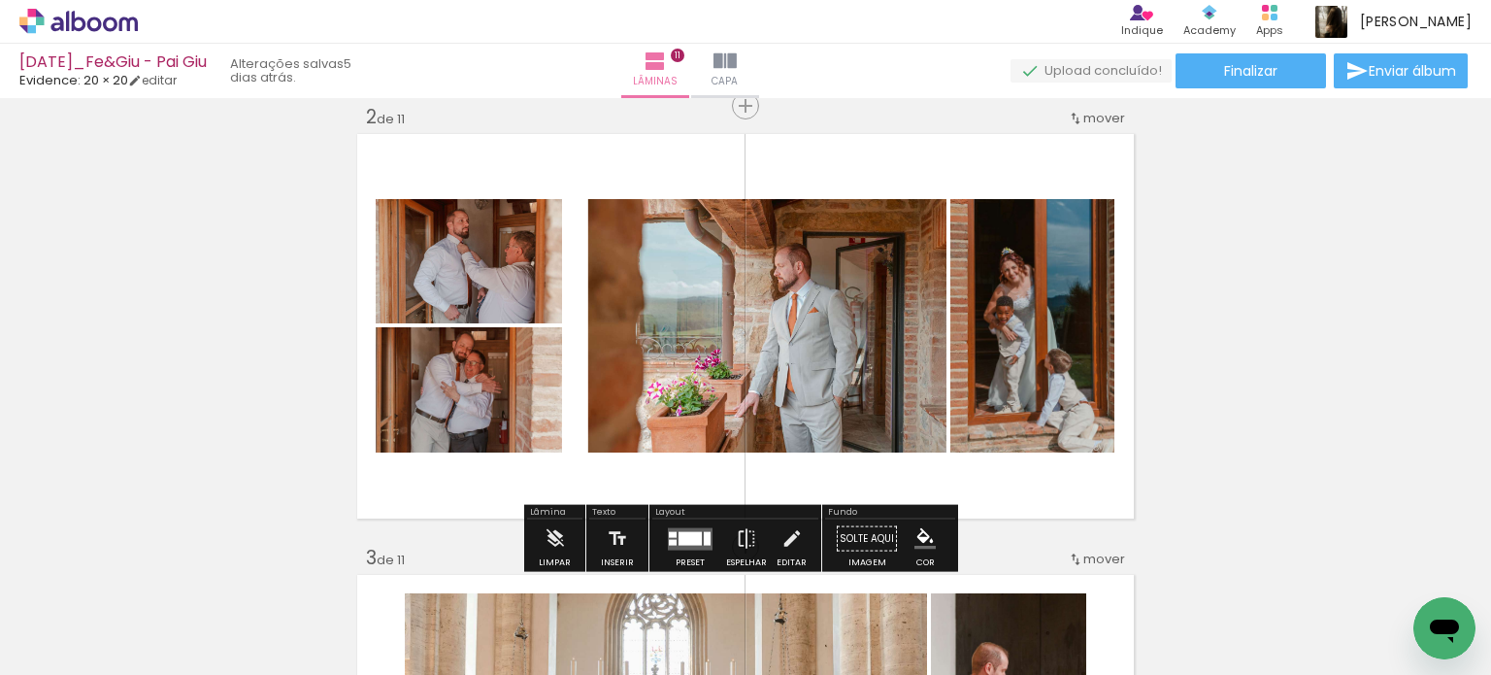
click at [594, 349] on quentale-photo at bounding box center [756, 325] width 381 height 253
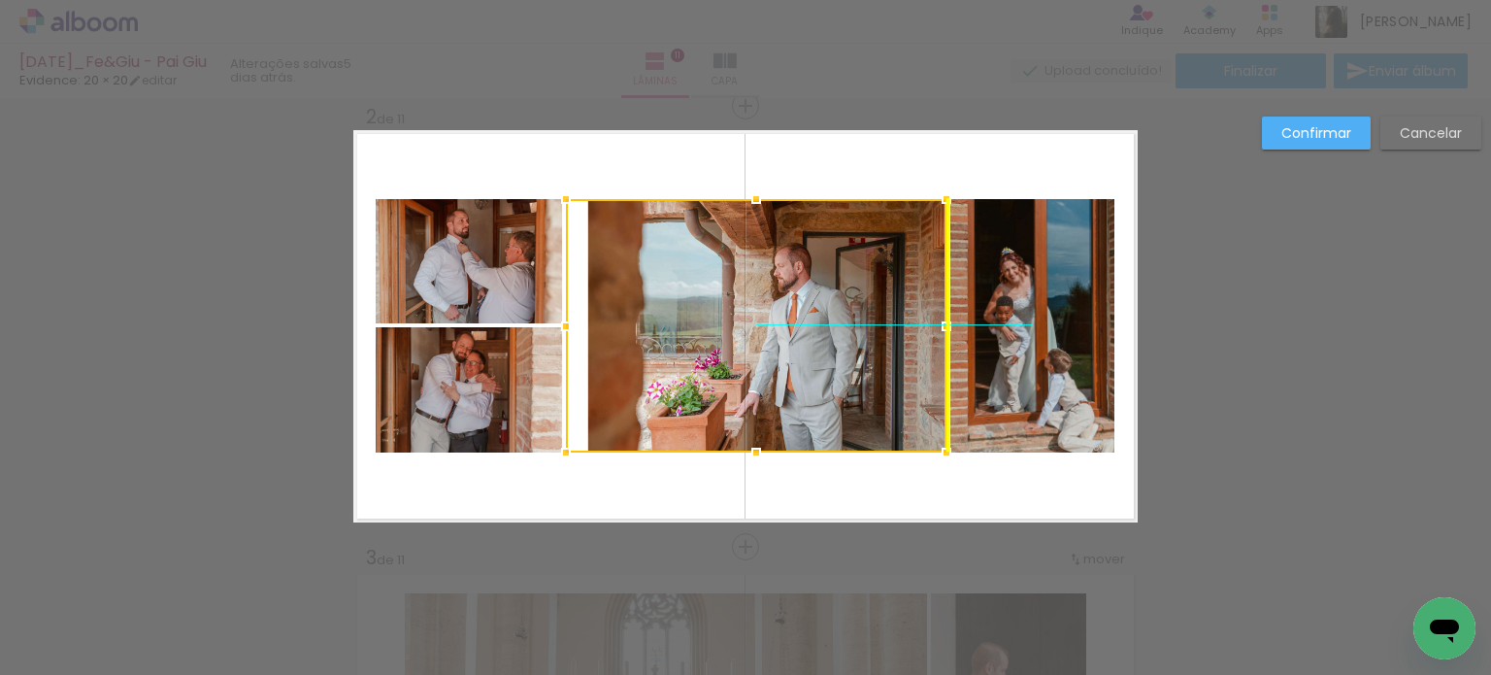
click at [598, 357] on div at bounding box center [756, 325] width 381 height 253
drag, startPoint x: 1427, startPoint y: 130, endPoint x: 1411, endPoint y: 133, distance: 16.8
click at [0, 0] on slot "Cancelar" at bounding box center [0, 0] width 0 height 0
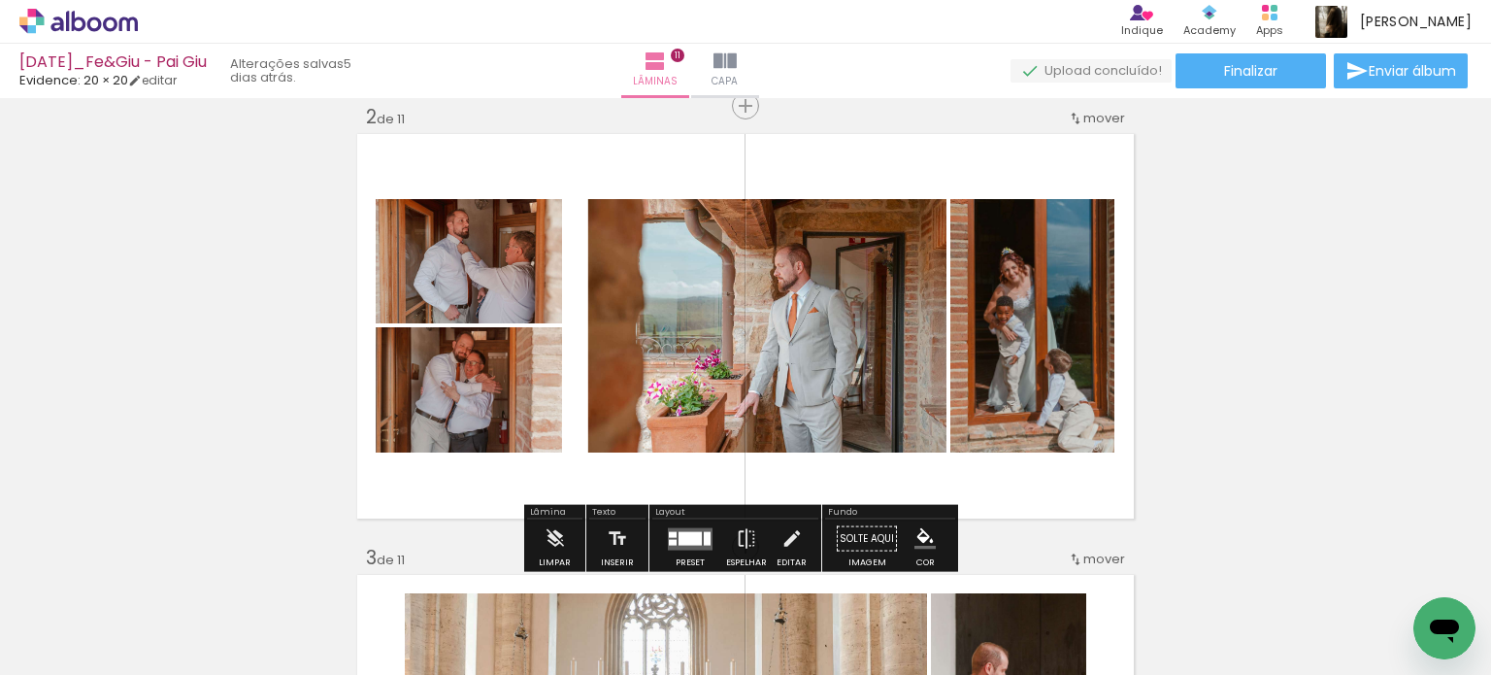
click at [862, 329] on quentale-photo at bounding box center [756, 325] width 381 height 253
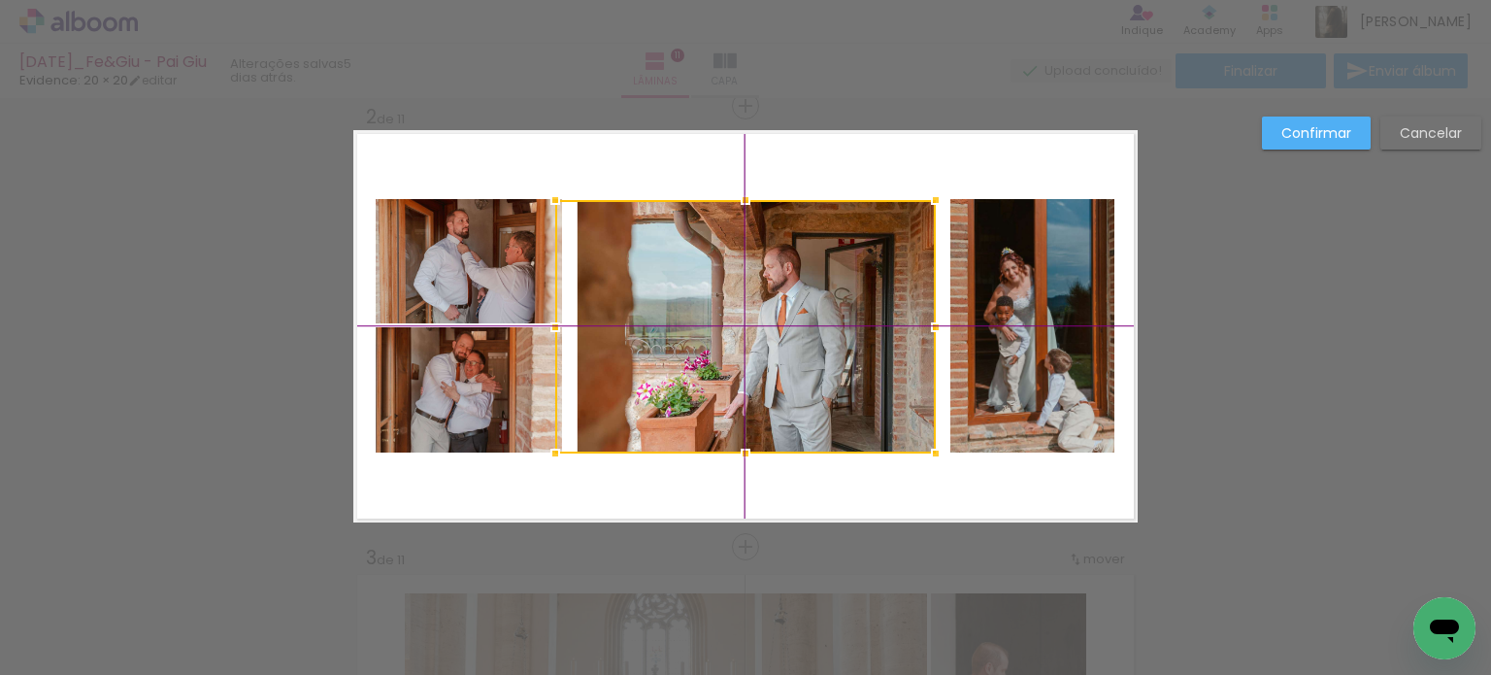
drag, startPoint x: 861, startPoint y: 329, endPoint x: 847, endPoint y: 337, distance: 16.5
click at [847, 337] on div at bounding box center [745, 326] width 381 height 253
click at [0, 0] on slot "Cancelar" at bounding box center [0, 0] width 0 height 0
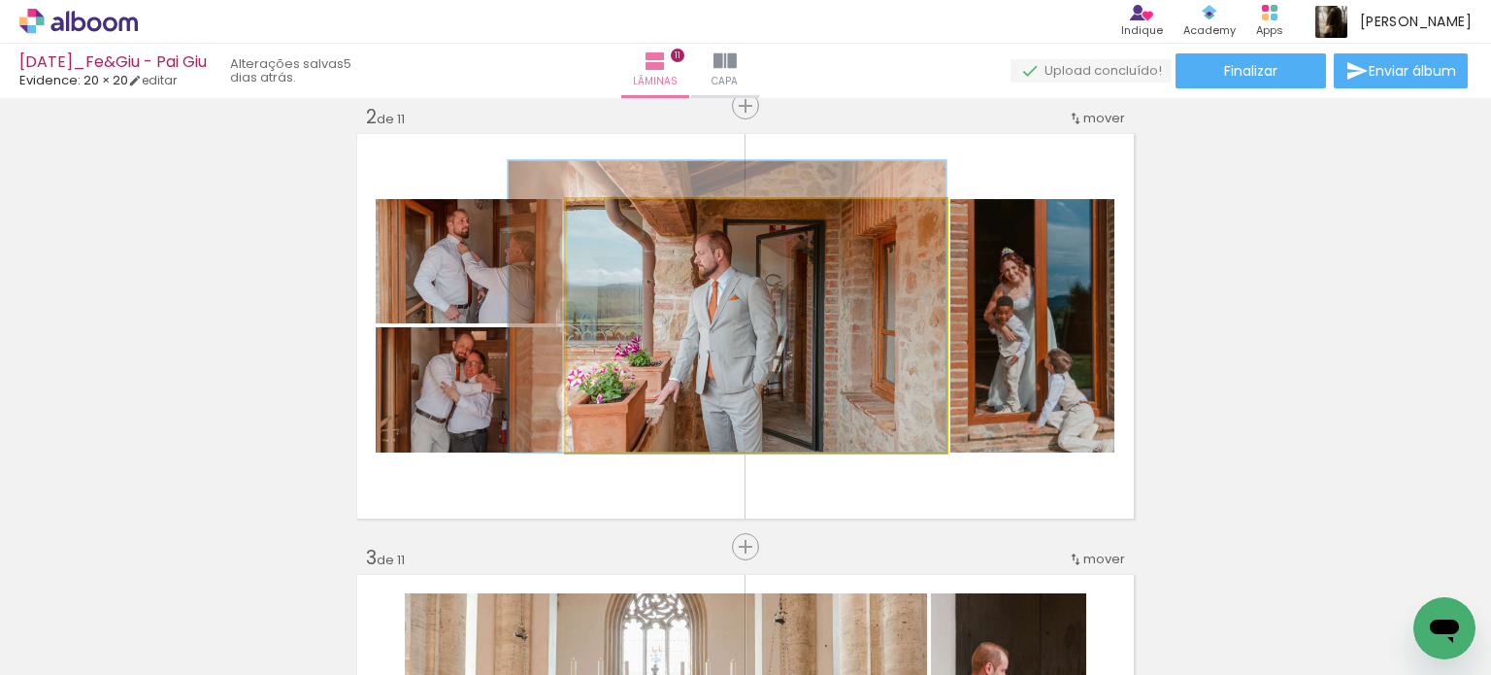
drag, startPoint x: 796, startPoint y: 322, endPoint x: 715, endPoint y: 284, distance: 89.9
drag, startPoint x: 780, startPoint y: 341, endPoint x: 780, endPoint y: 319, distance: 21.4
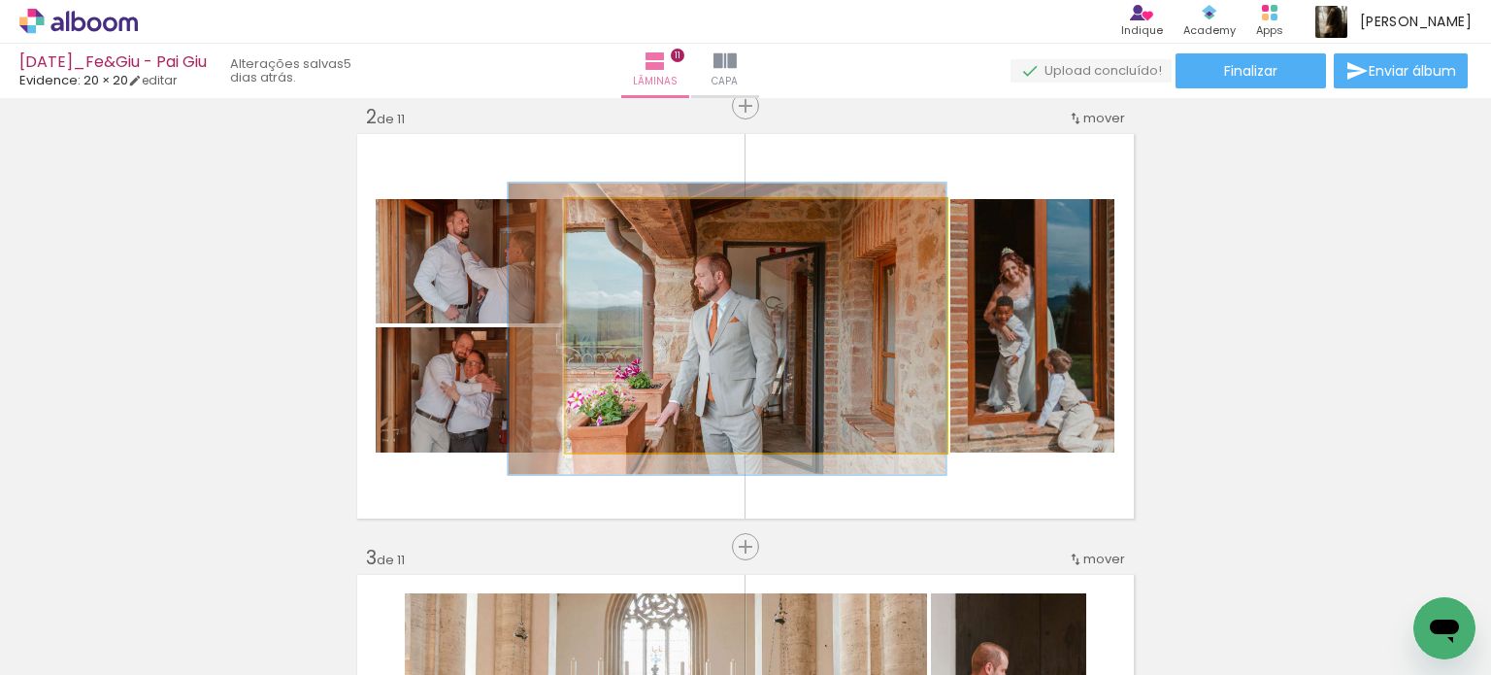
drag, startPoint x: 798, startPoint y: 307, endPoint x: 790, endPoint y: 329, distance: 23.6
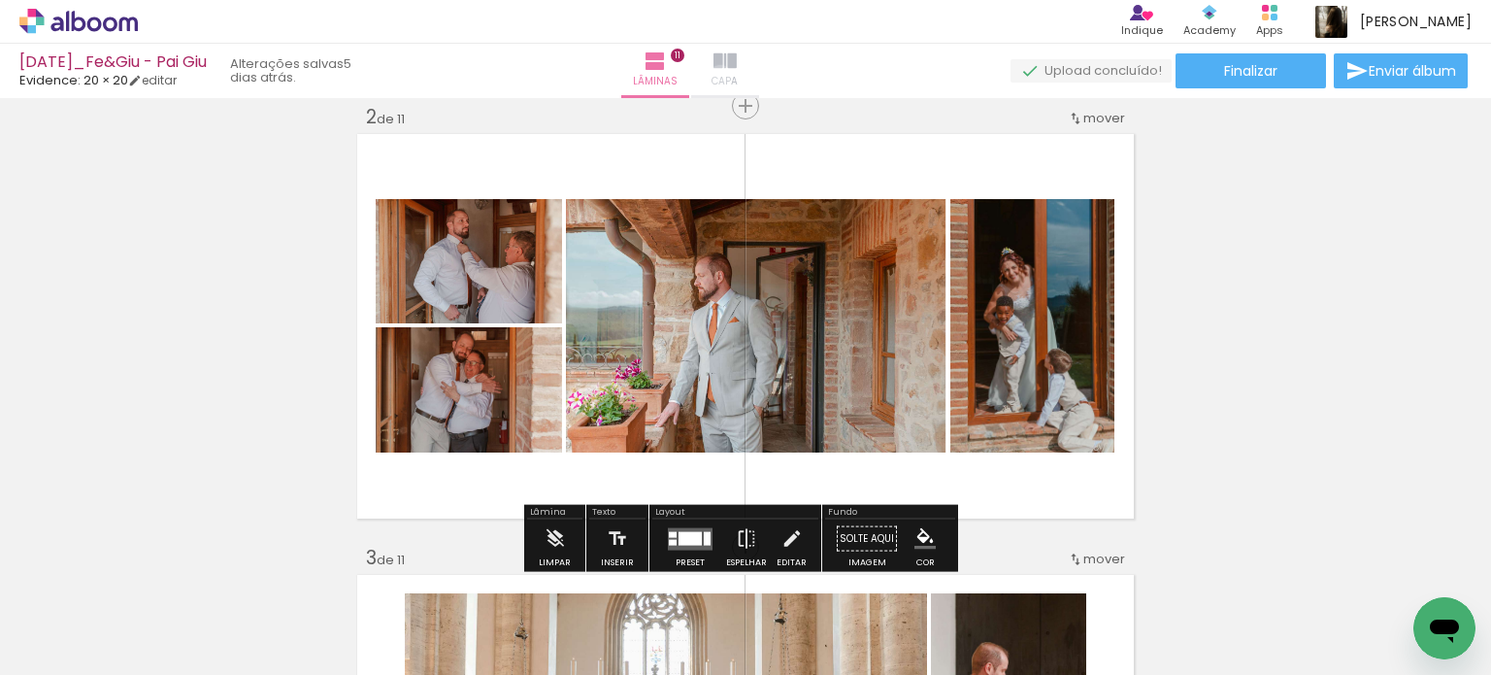
click at [738, 77] on span "Capa" at bounding box center [725, 81] width 26 height 17
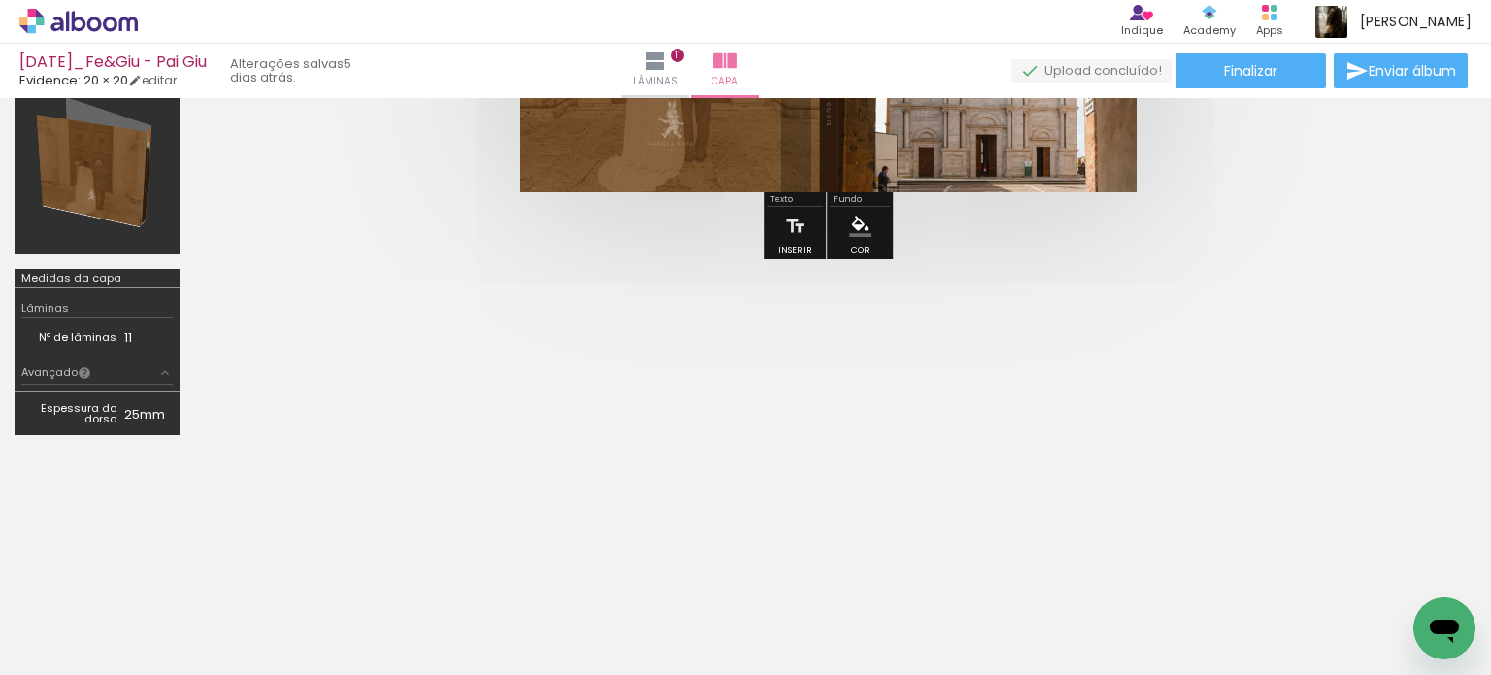
scroll to position [155, 0]
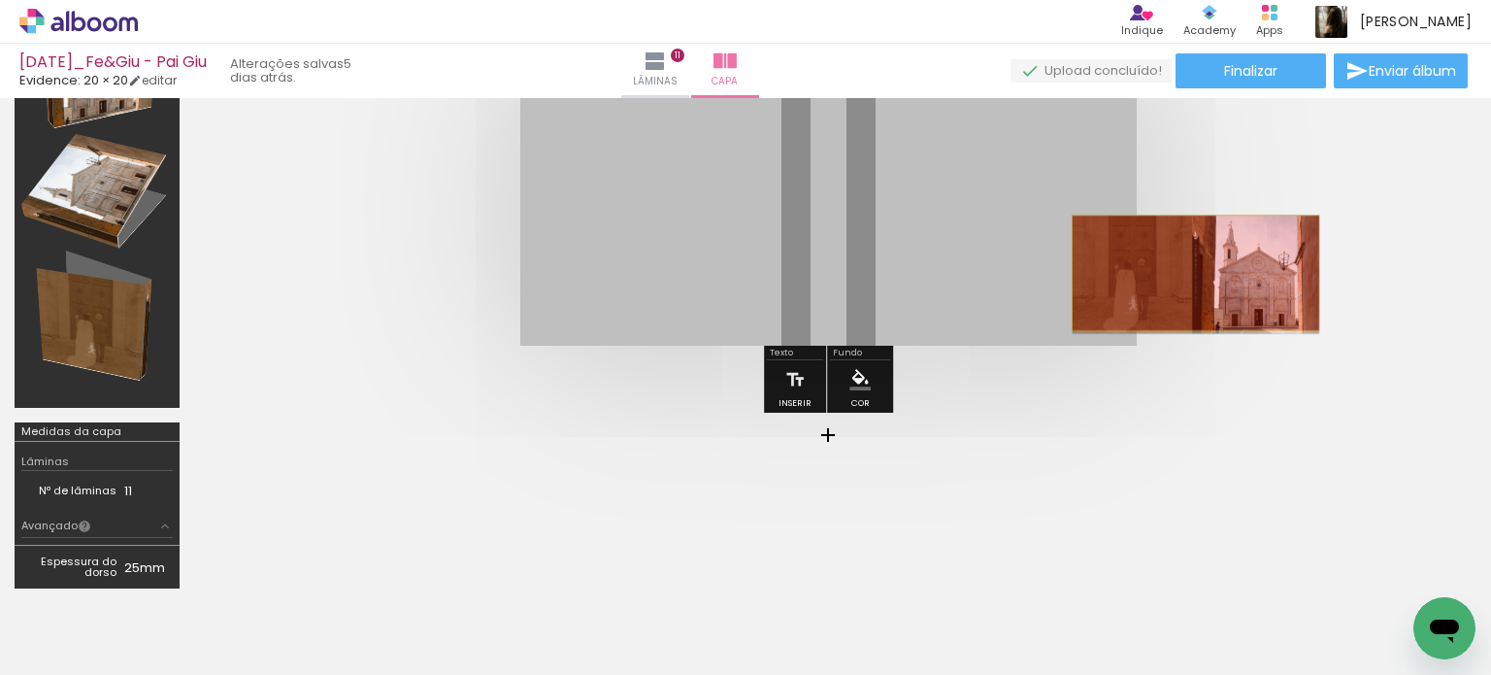
drag, startPoint x: 994, startPoint y: 255, endPoint x: 1195, endPoint y: 272, distance: 201.7
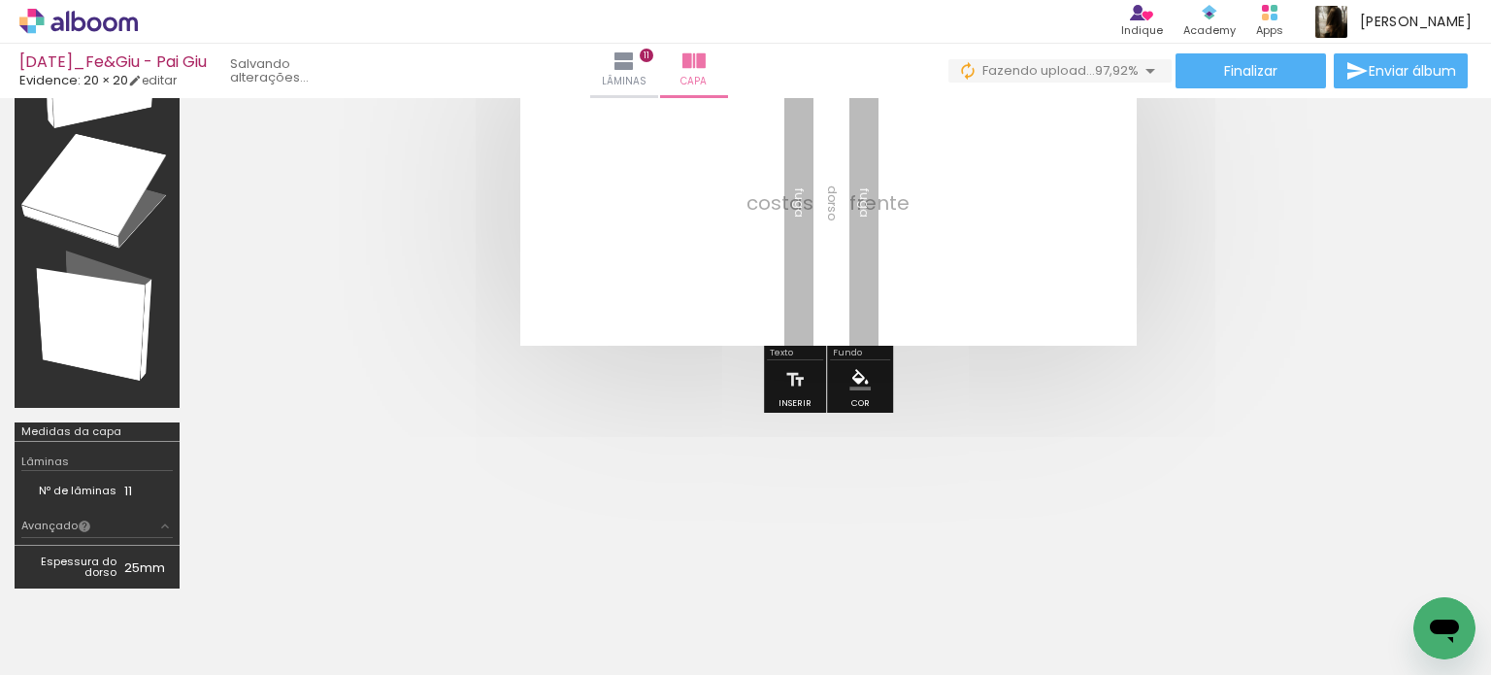
scroll to position [0, 3892]
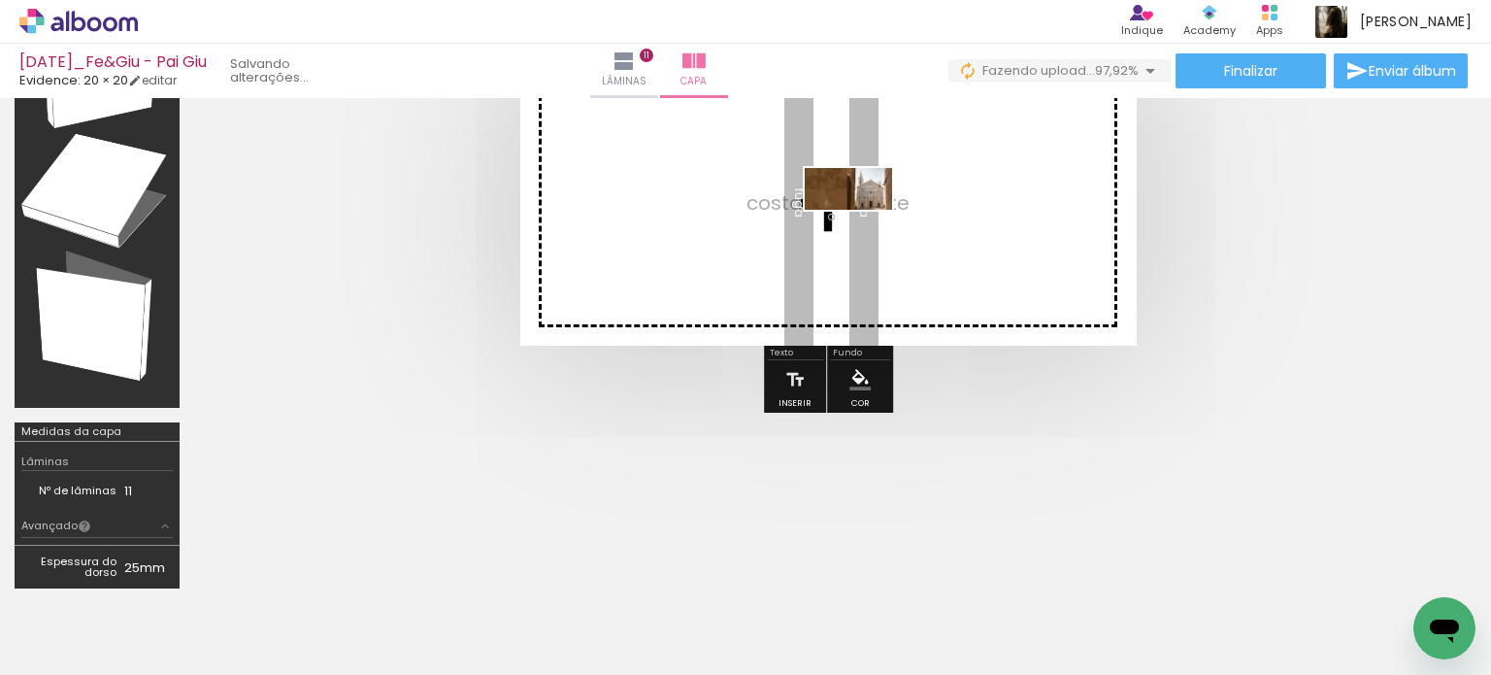
drag, startPoint x: 1383, startPoint y: 611, endPoint x: 851, endPoint y: 227, distance: 655.9
click at [863, 225] on quentale-workspace at bounding box center [745, 337] width 1491 height 675
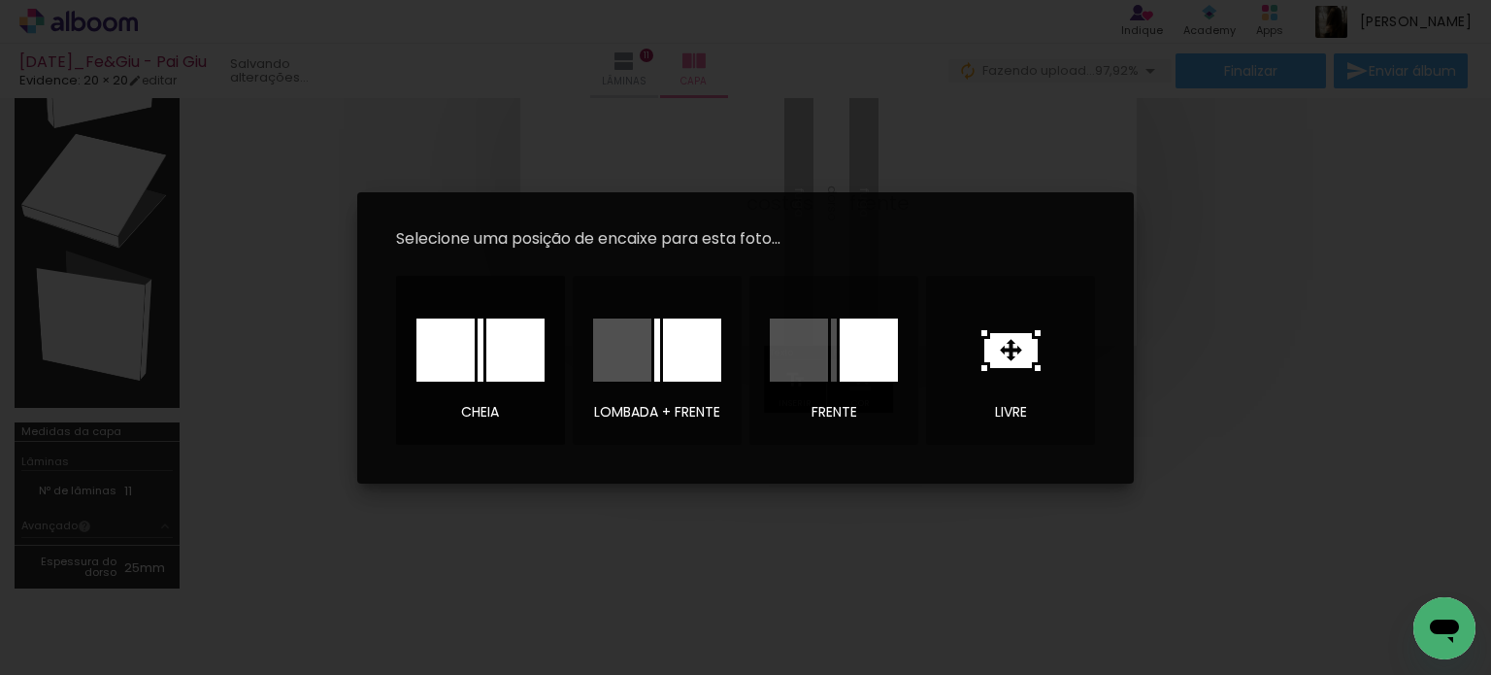
click at [449, 337] on div at bounding box center [446, 349] width 58 height 63
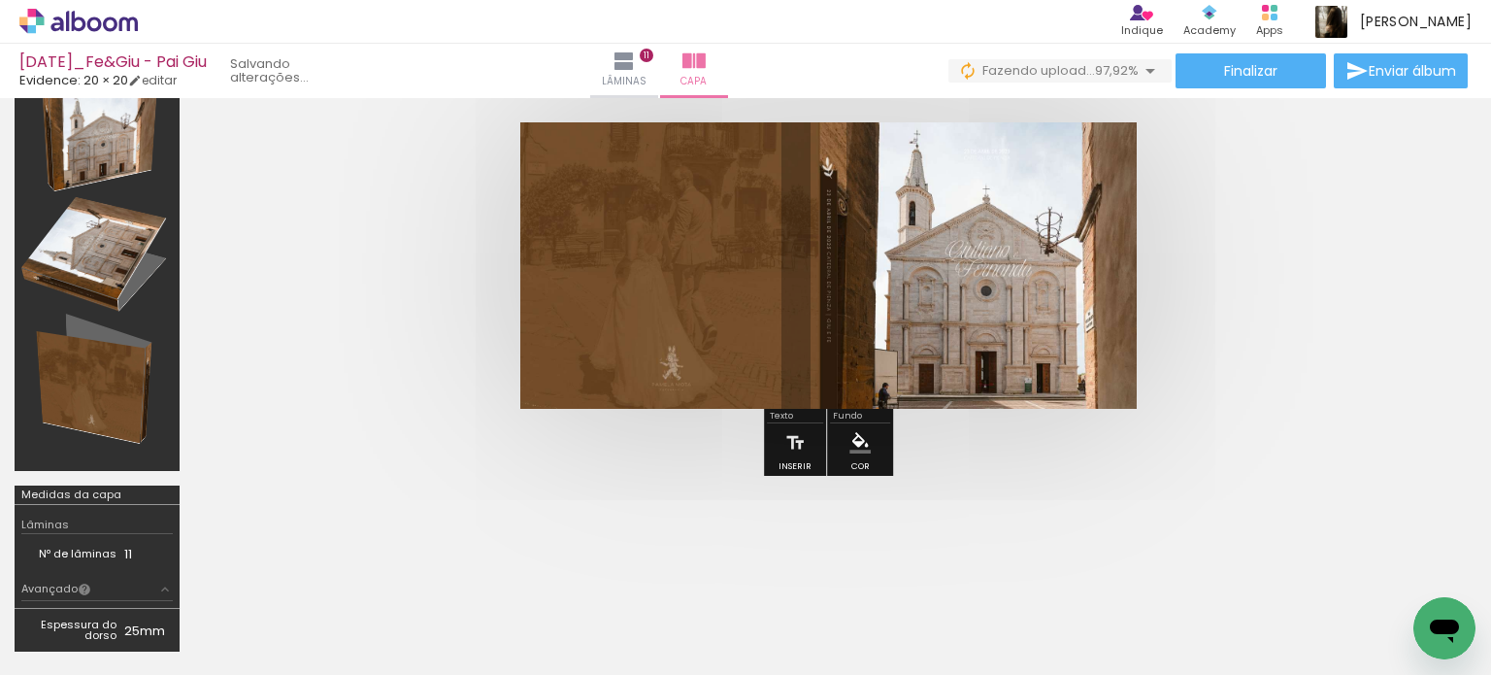
scroll to position [97, 0]
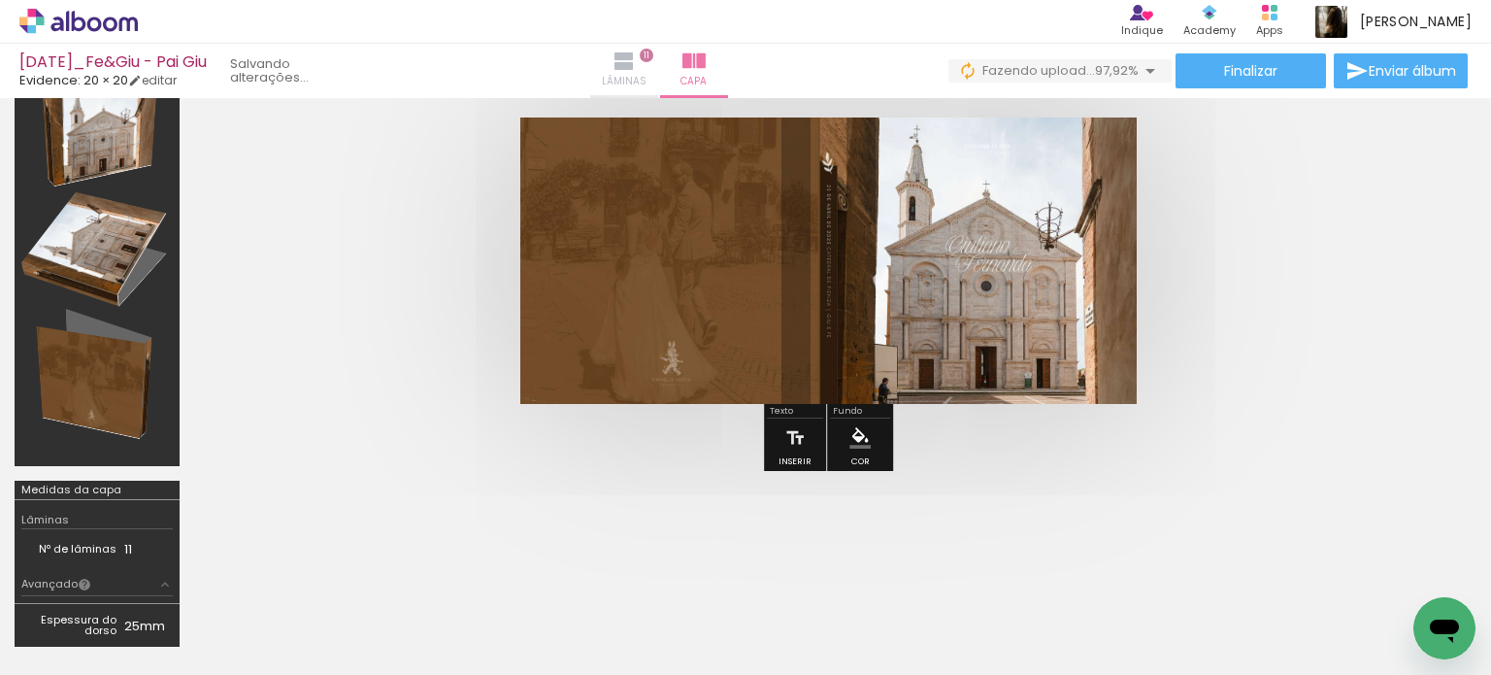
click at [647, 73] on span "Lâminas" at bounding box center [624, 81] width 45 height 17
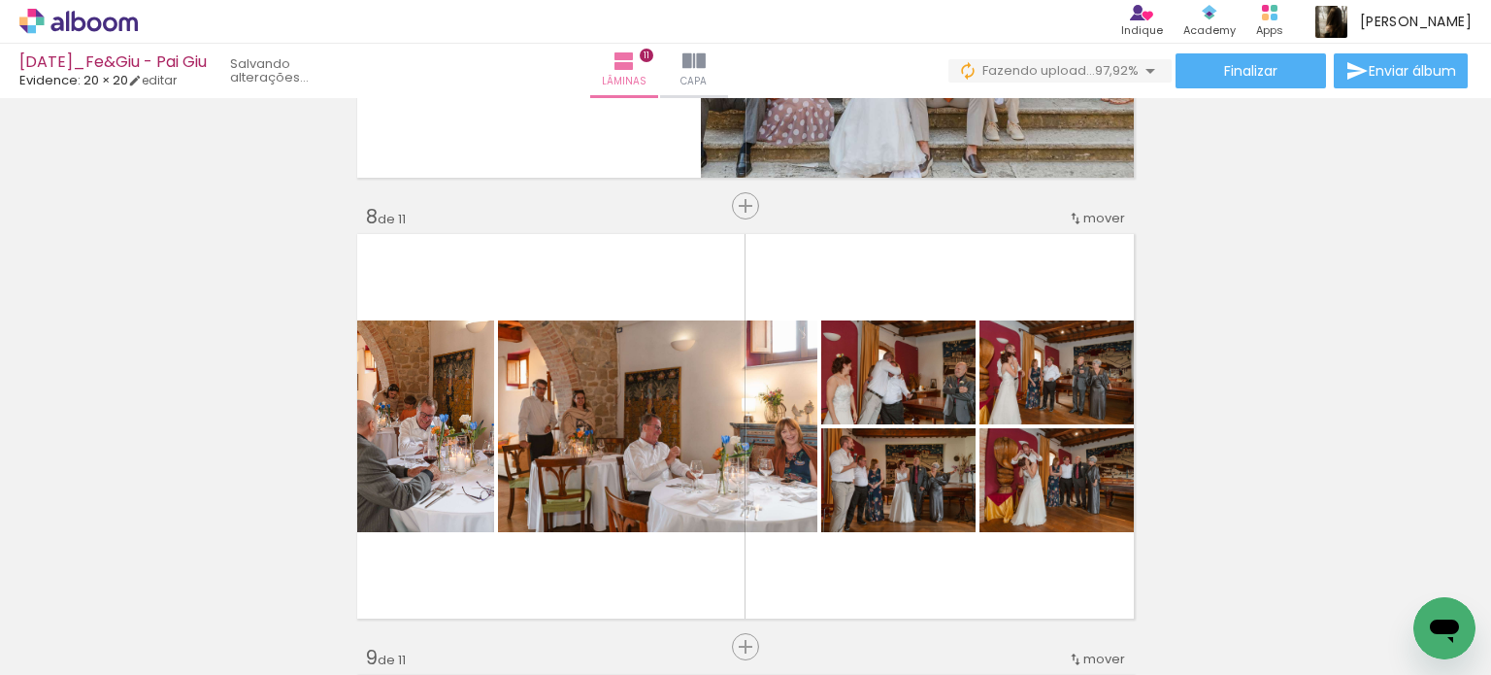
scroll to position [3134, 0]
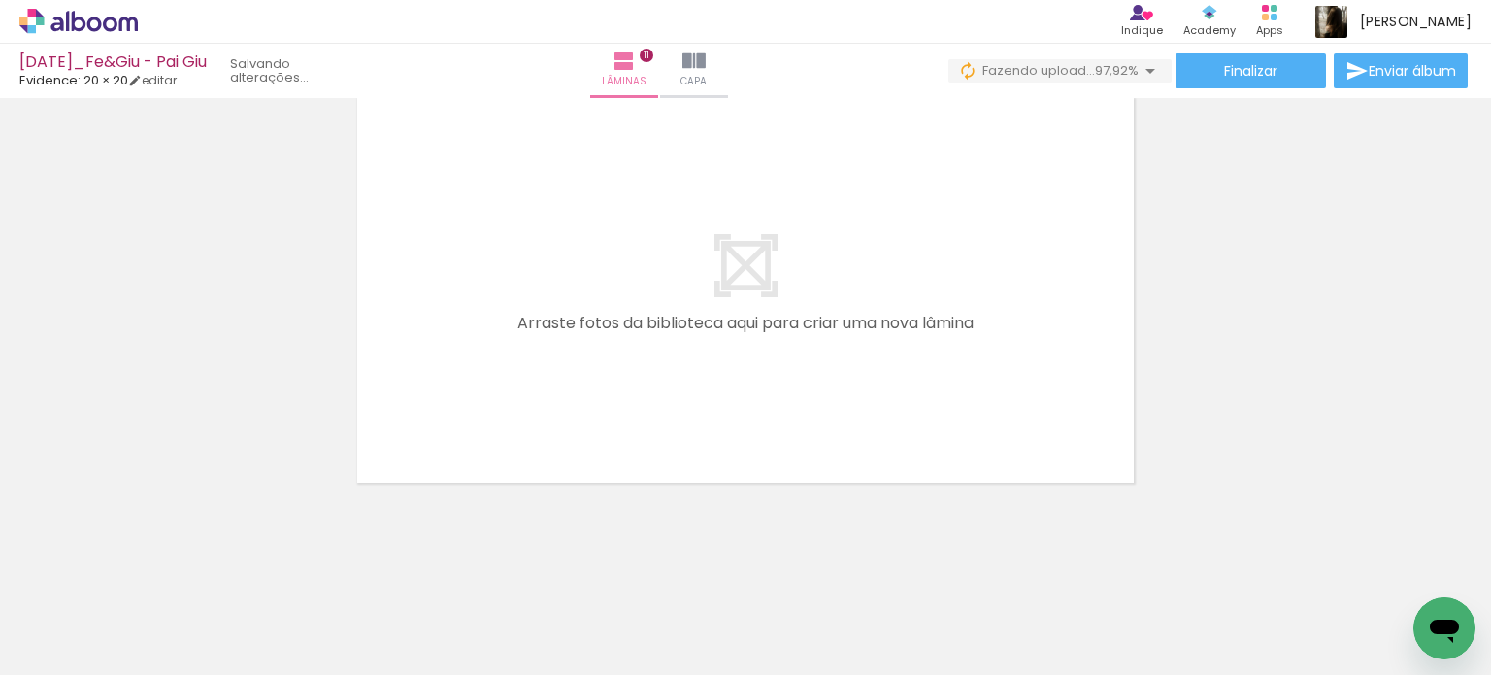
scroll to position [0, 3892]
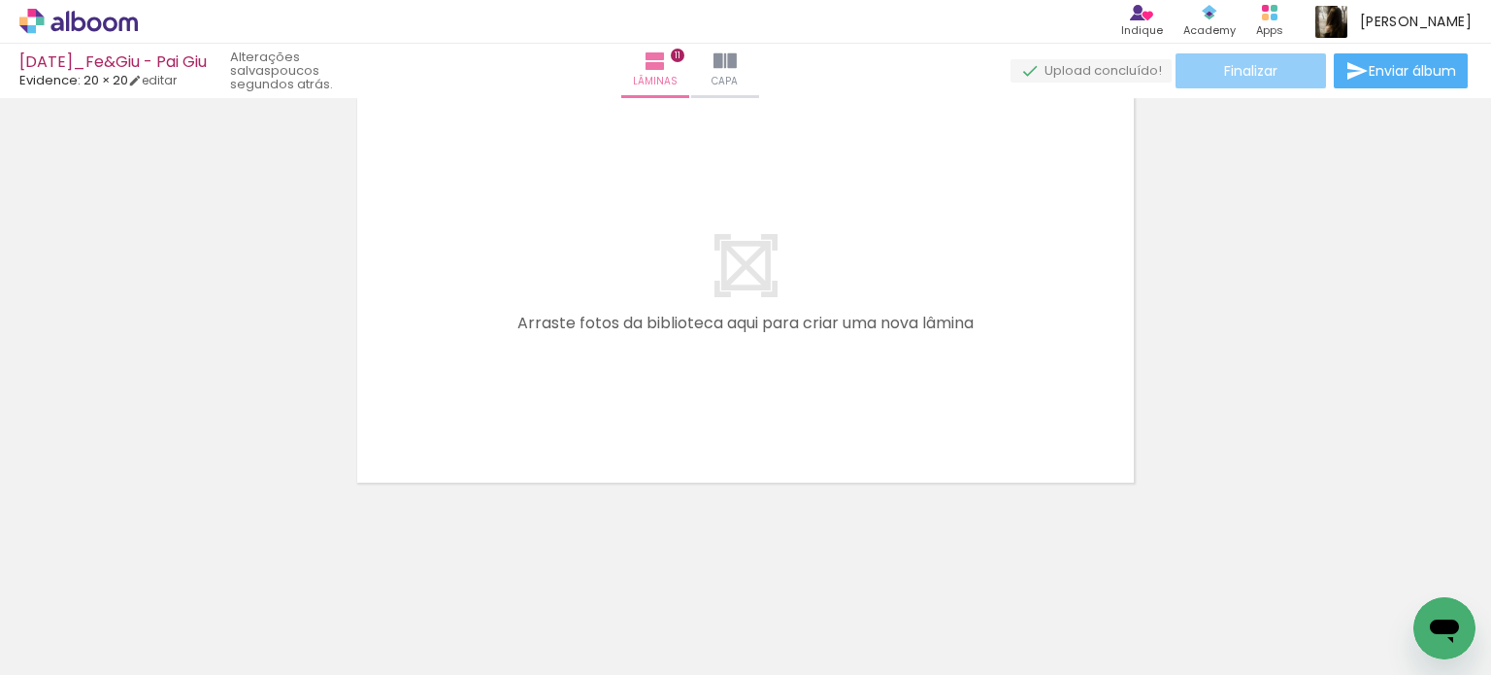
click at [1224, 73] on span "Finalizar" at bounding box center [1250, 71] width 53 height 14
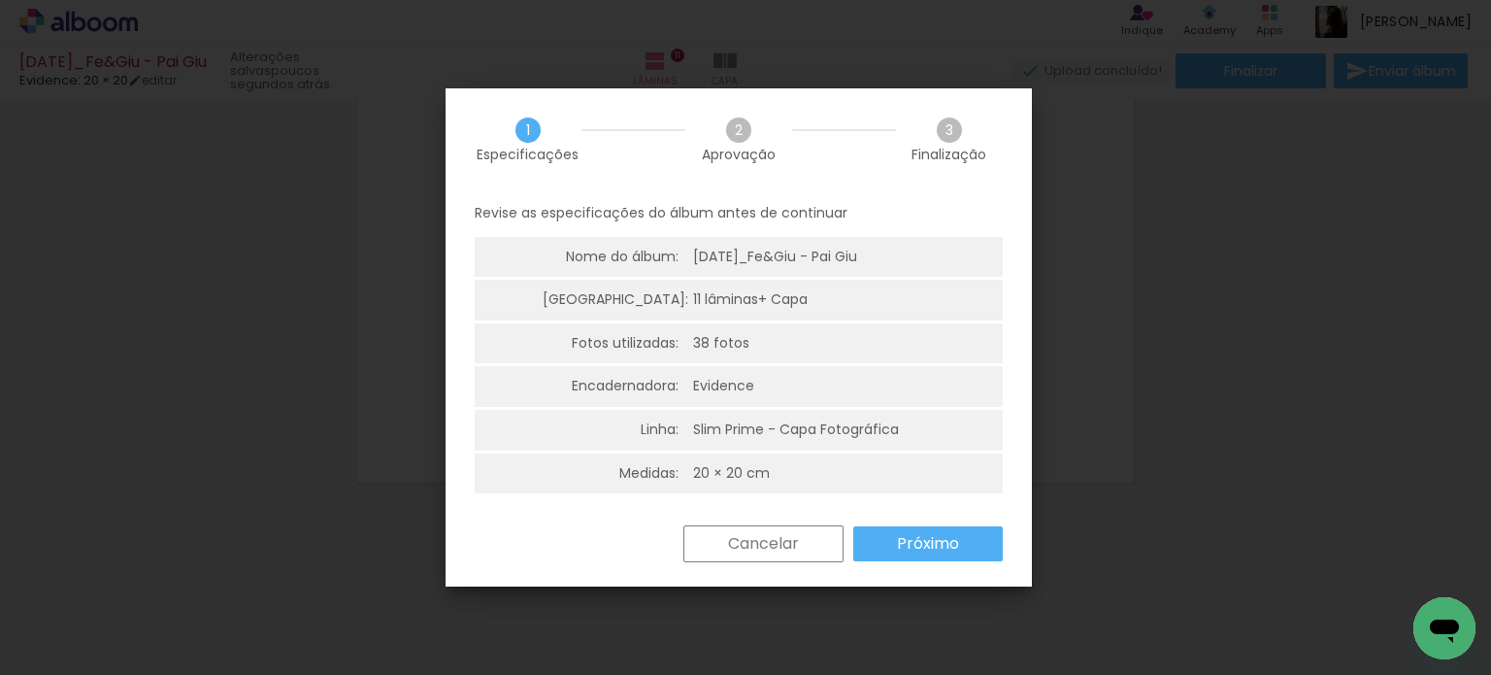
click at [0, 0] on slot "Próximo" at bounding box center [0, 0] width 0 height 0
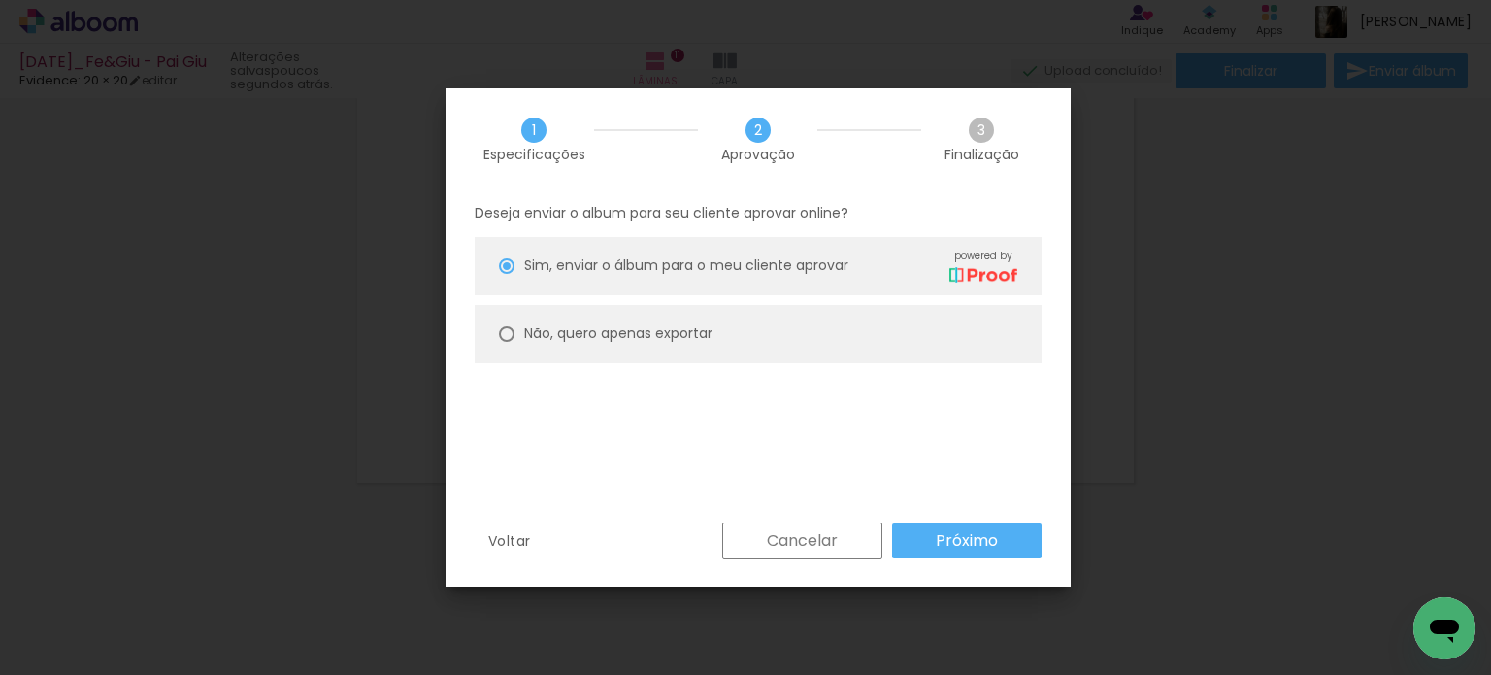
click at [493, 328] on paper-radio-button "Não, quero apenas exportar" at bounding box center [758, 334] width 567 height 58
type paper-radio-button "on"
click at [1017, 537] on paper-button "Próximo" at bounding box center [967, 540] width 150 height 35
type input "Alta, 300 DPI"
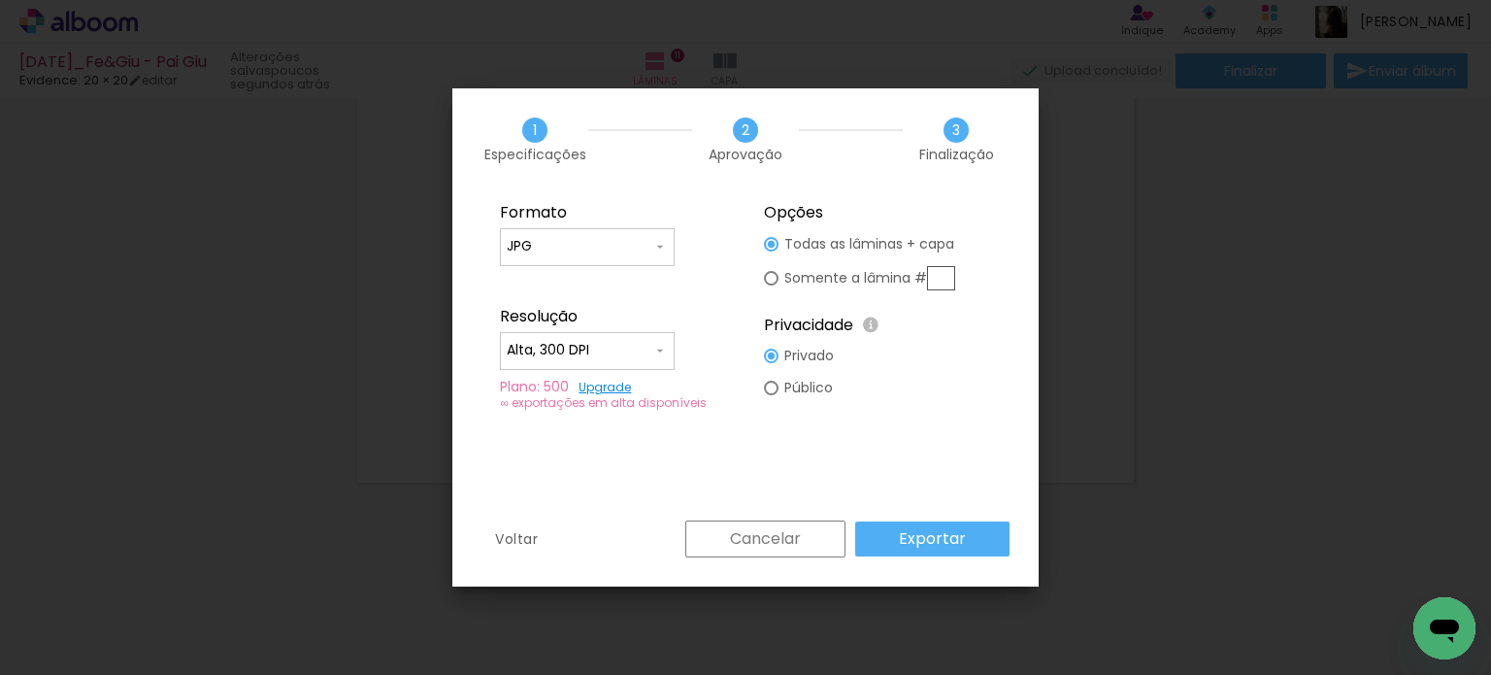
click at [971, 547] on paper-button "Exportar" at bounding box center [932, 538] width 154 height 35
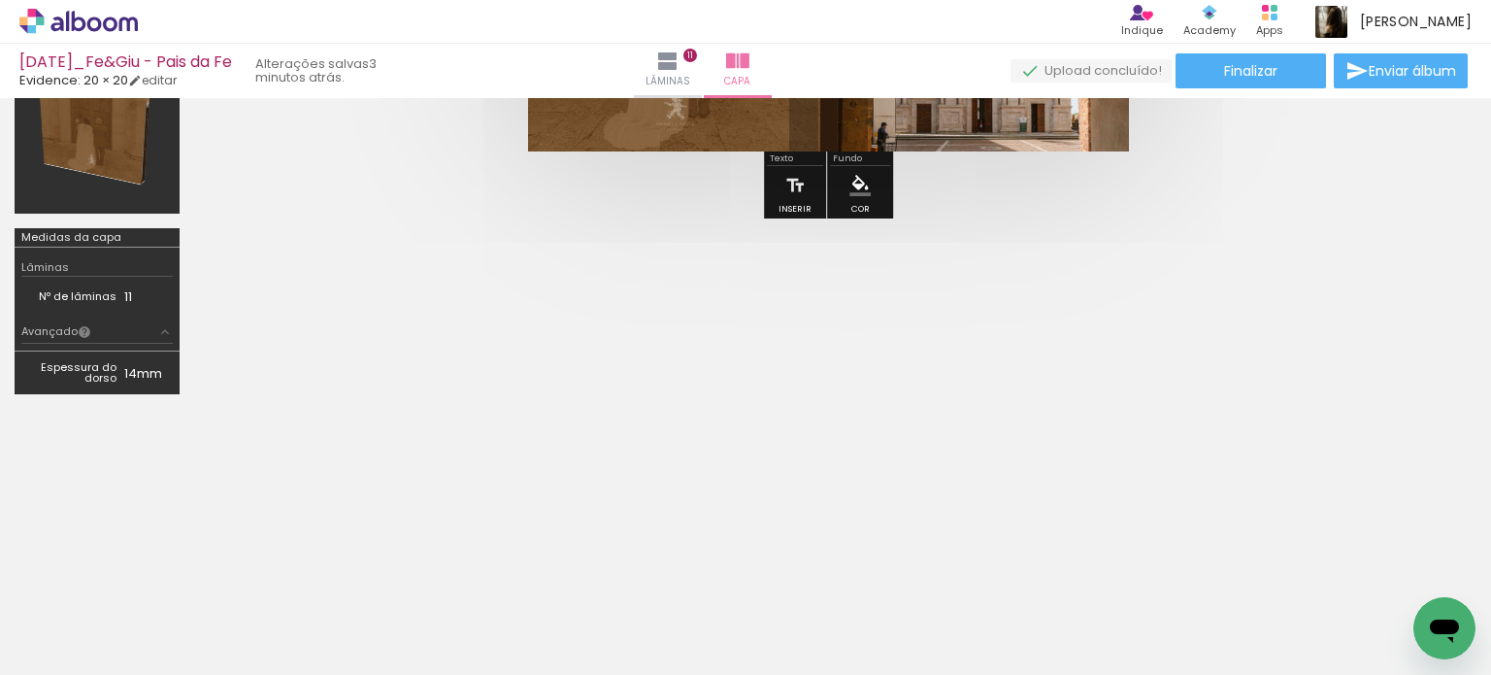
scroll to position [0, 4654]
